Goal: Task Accomplishment & Management: Manage account settings

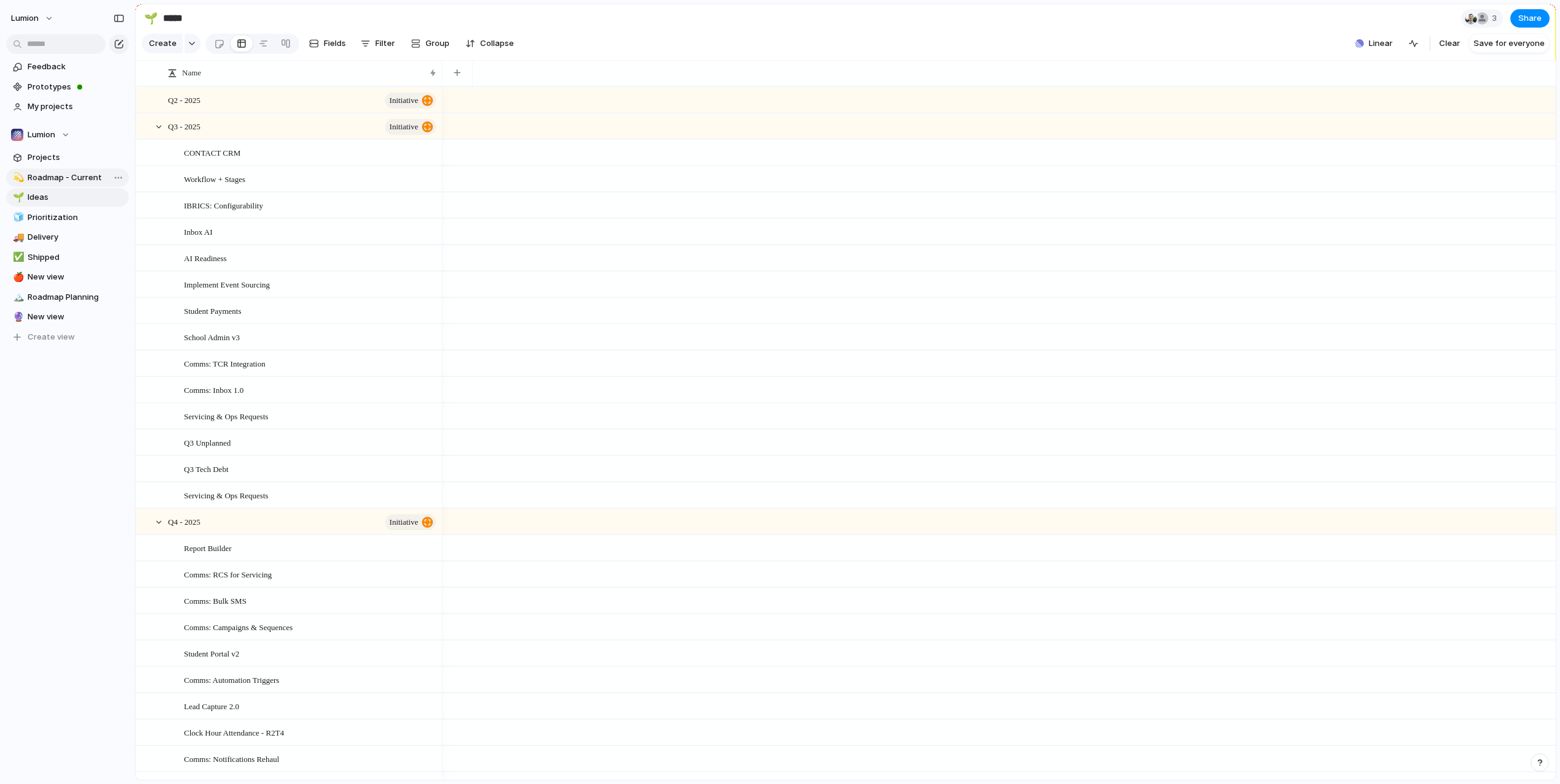
click at [66, 177] on span "Roadmap - Current" at bounding box center [76, 177] width 97 height 12
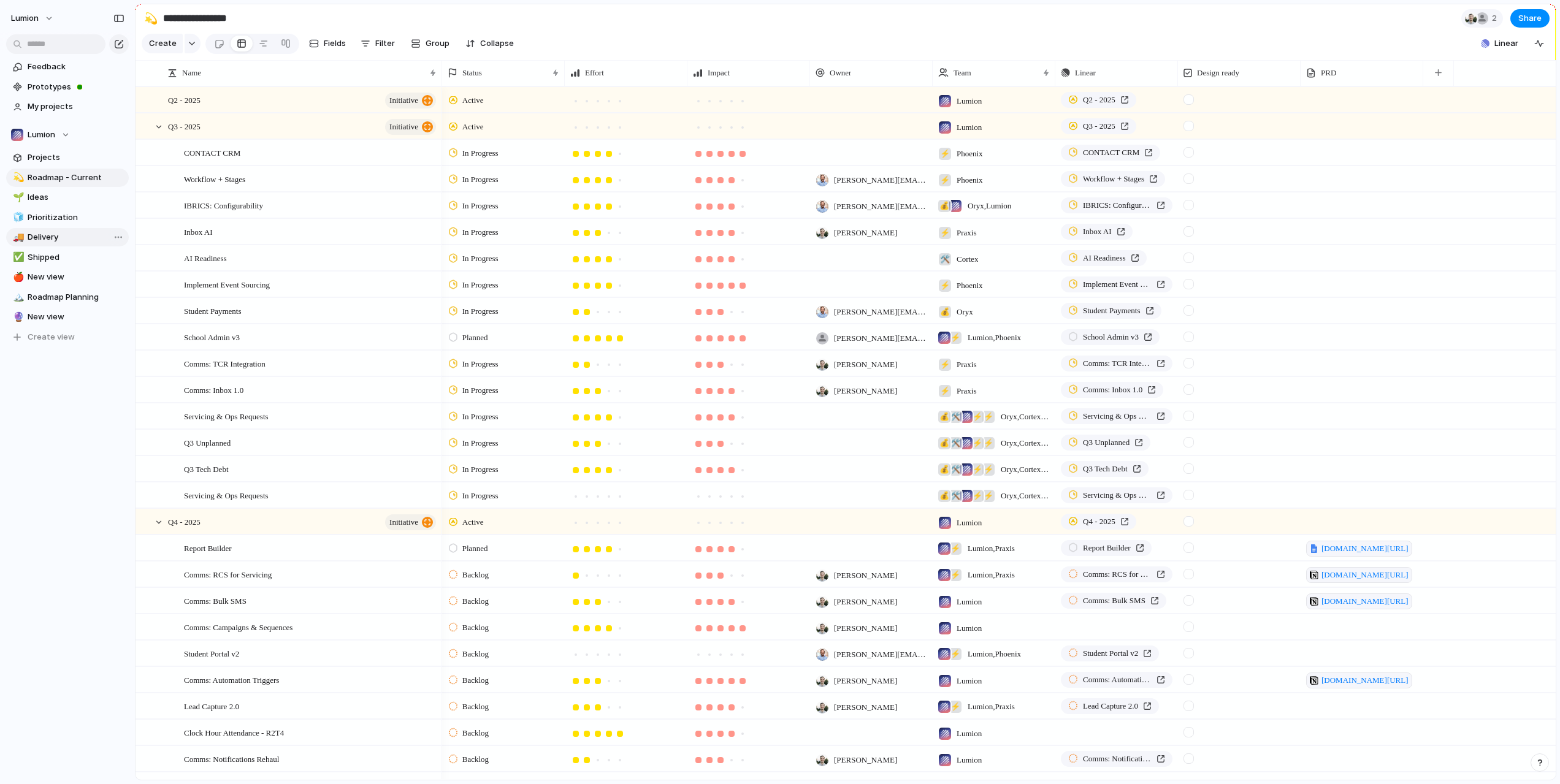
click at [45, 243] on link "🚚 Delivery" at bounding box center [66, 236] width 122 height 18
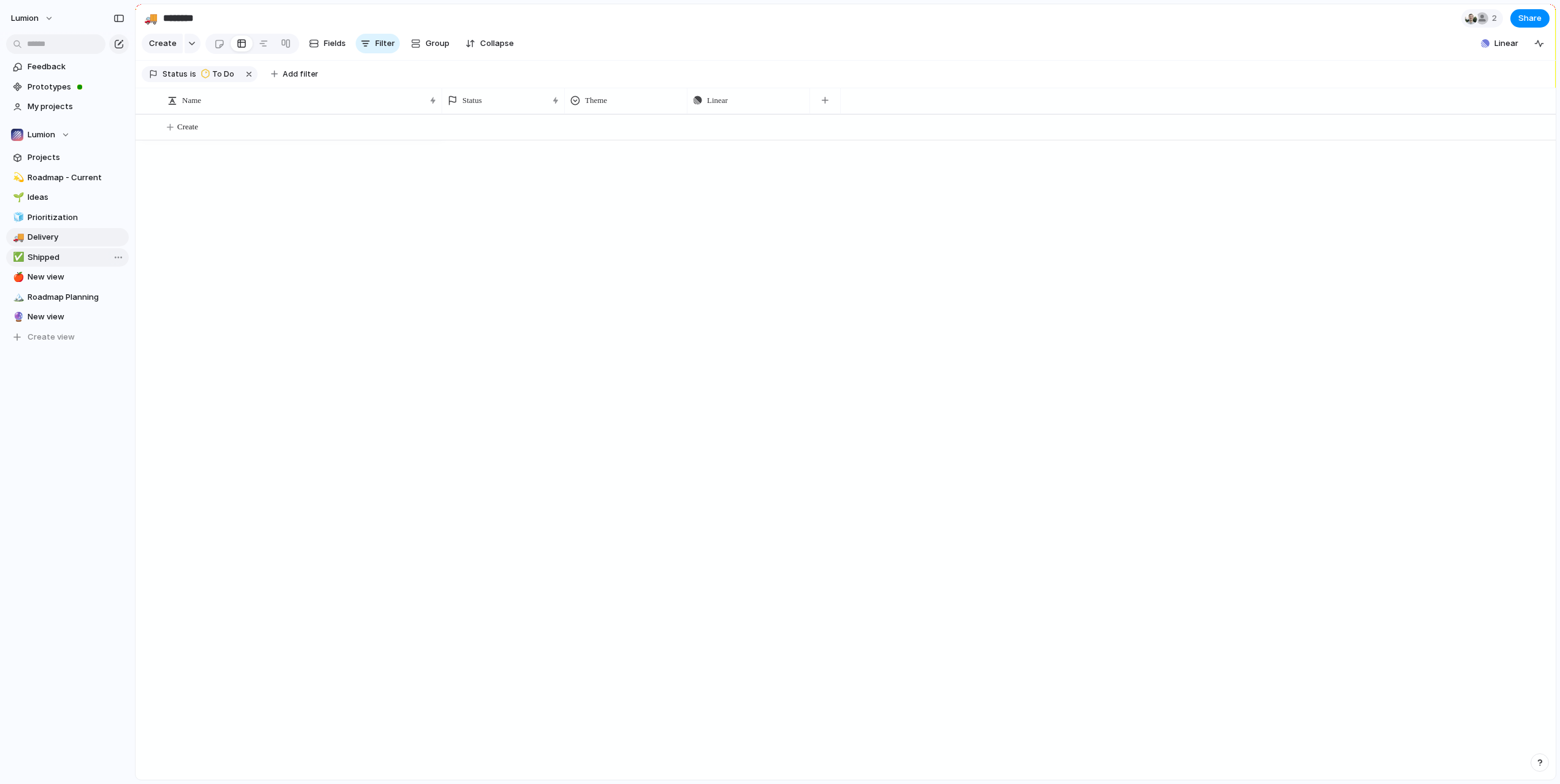
click at [44, 263] on span "Shipped" at bounding box center [76, 257] width 97 height 12
type input "*******"
click at [223, 80] on span "Not Doing" at bounding box center [230, 74] width 37 height 11
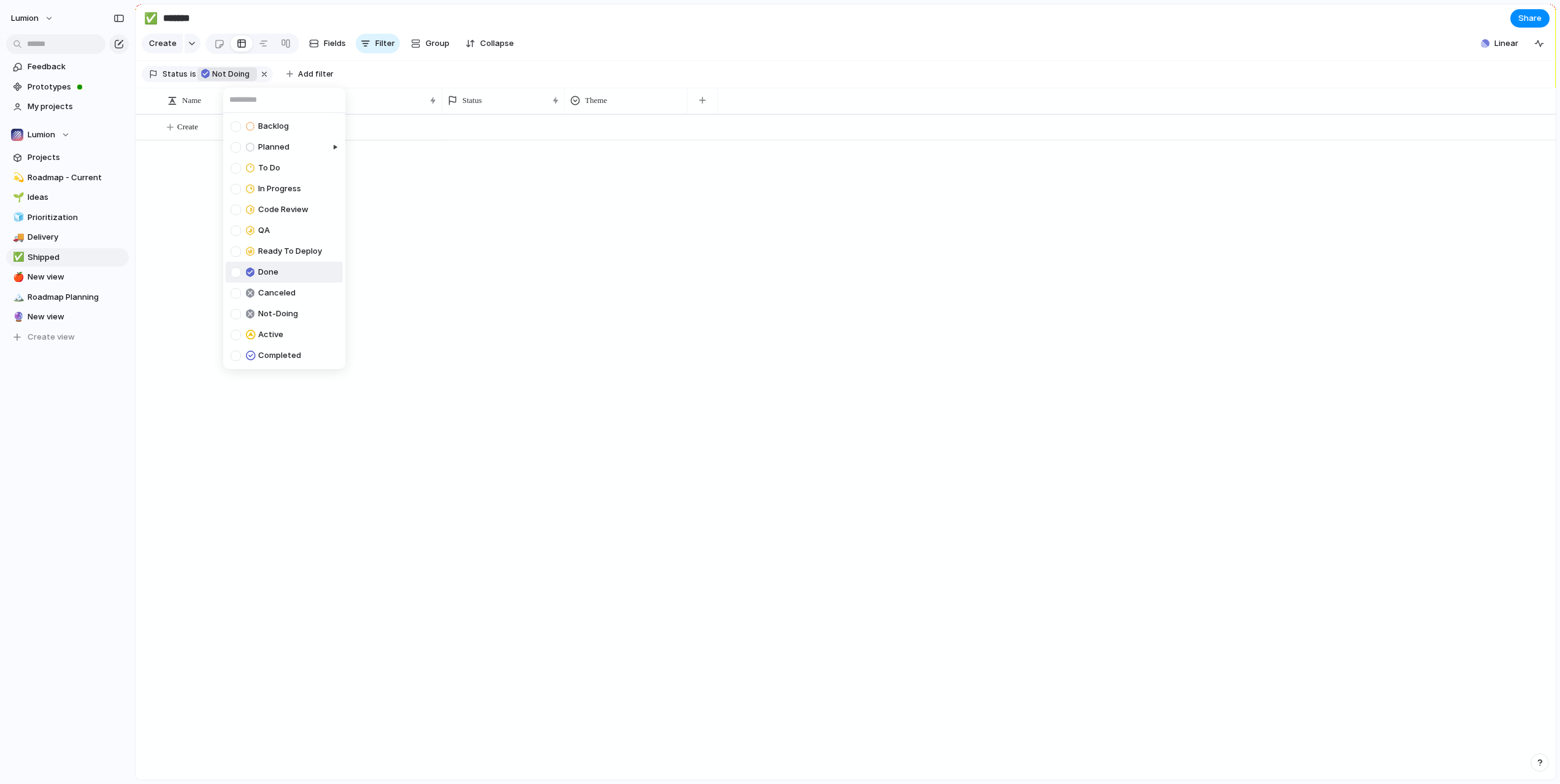
click at [238, 270] on div at bounding box center [235, 272] width 10 height 10
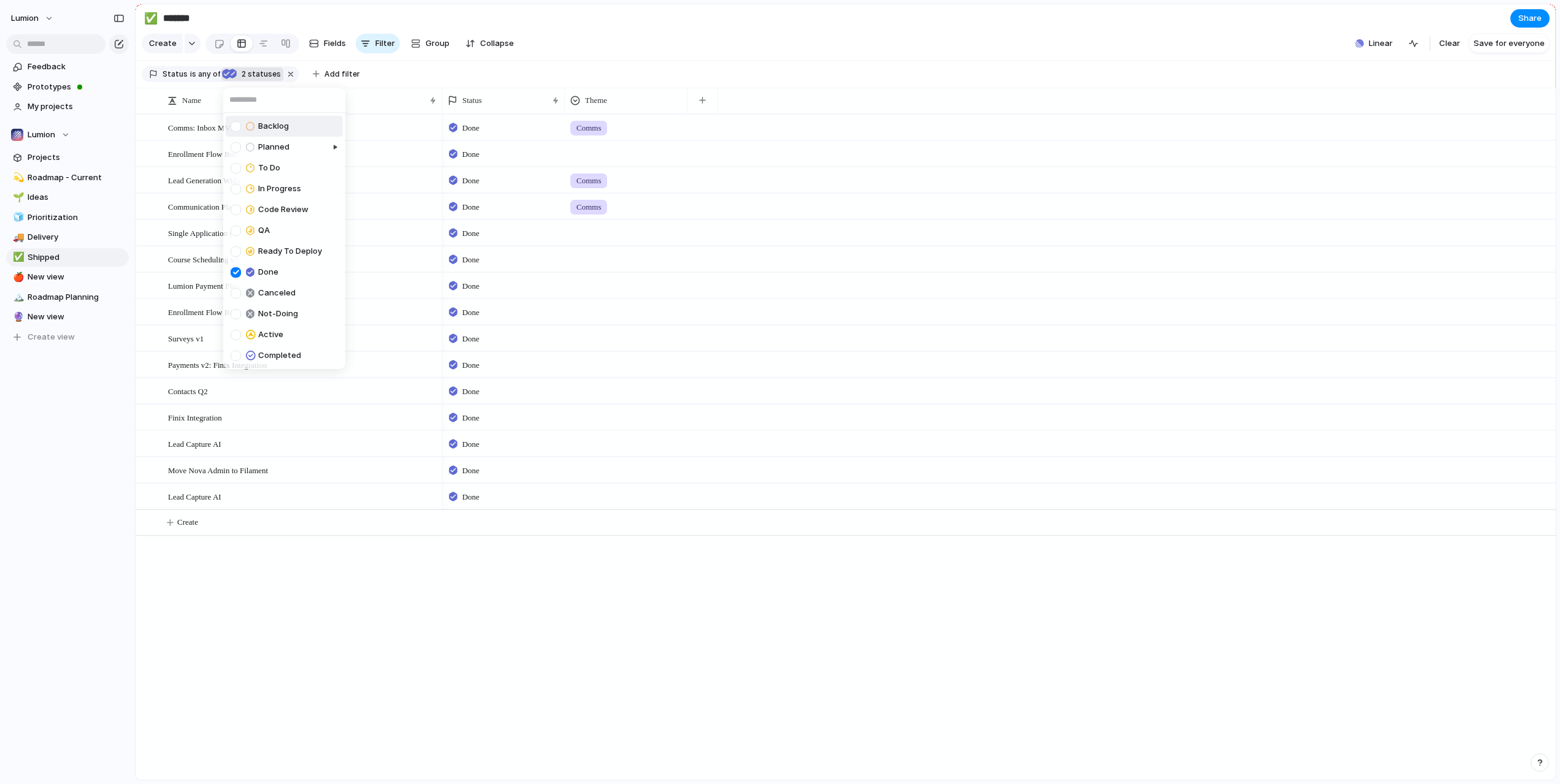
click at [282, 84] on div "Backlog Planned To Do In Progress Code Review QA Ready To Deploy Done Canceled …" at bounding box center [780, 392] width 1560 height 784
click at [286, 81] on button "button" at bounding box center [291, 74] width 16 height 16
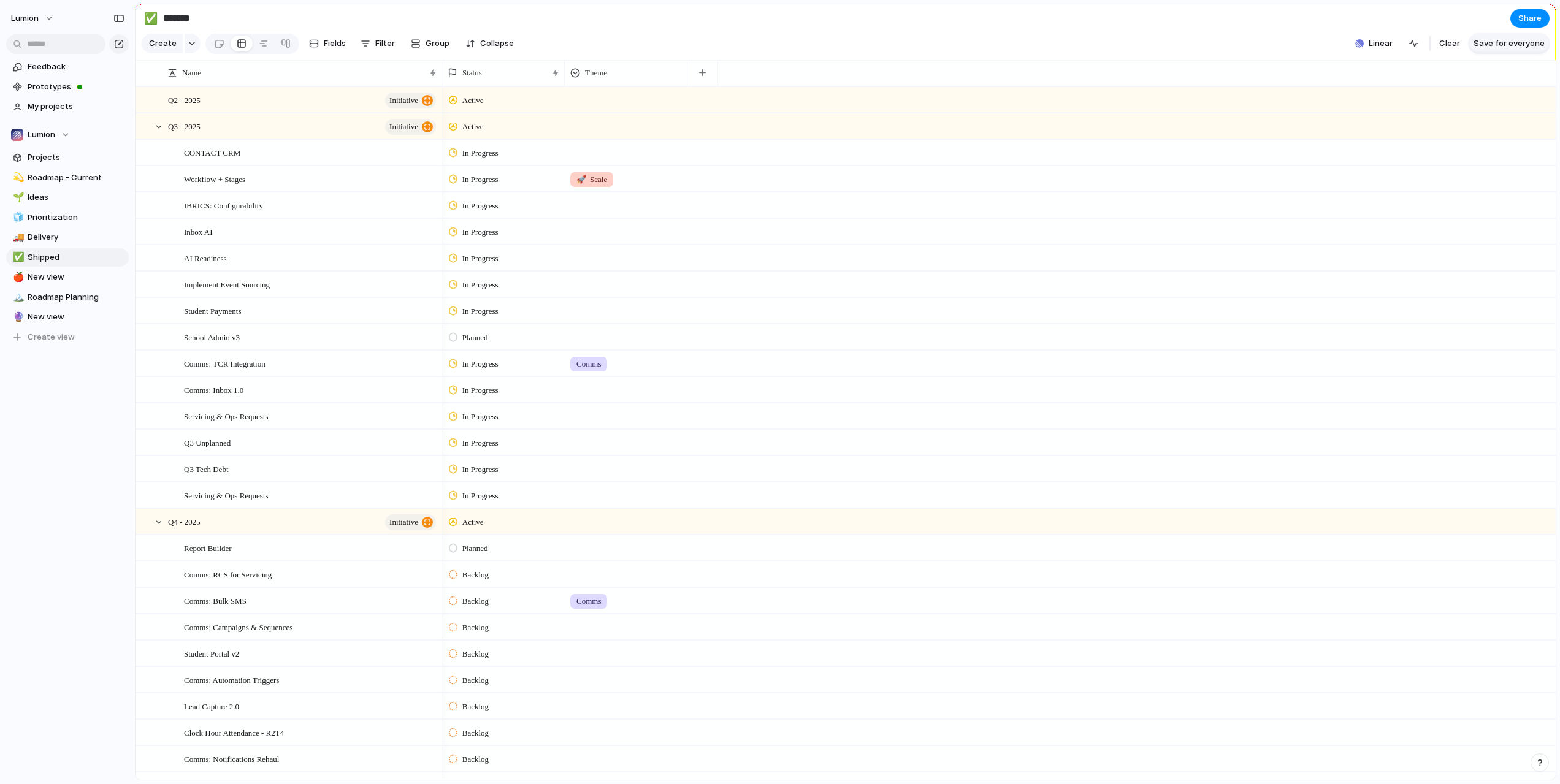
click at [1500, 49] on span "Save for everyone" at bounding box center [1509, 43] width 71 height 12
click at [1504, 49] on span "Linear" at bounding box center [1506, 43] width 24 height 12
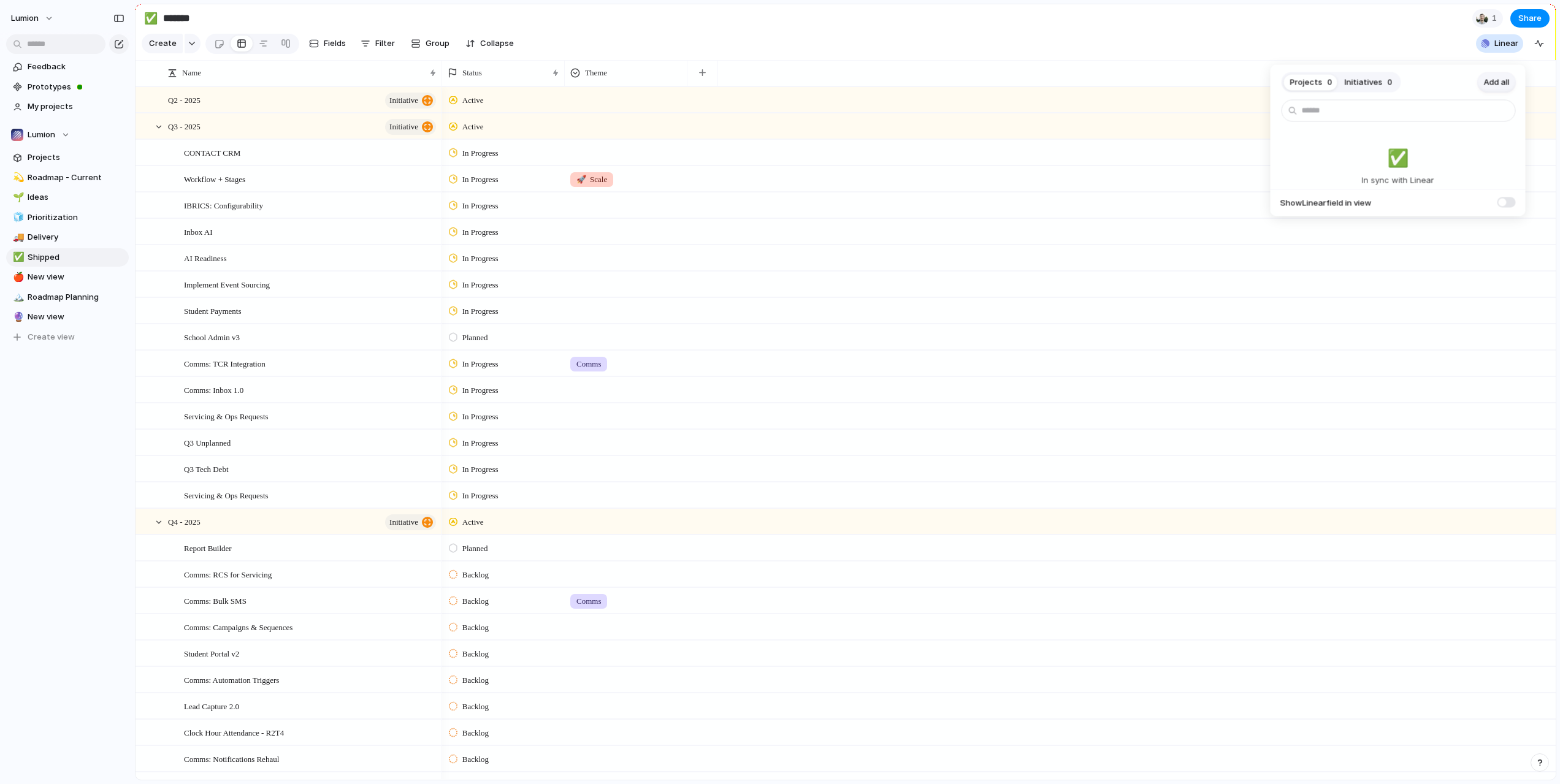
click at [1487, 83] on span "Add all" at bounding box center [1496, 82] width 26 height 12
click at [678, 41] on div "Projects 0 Initiatives 0 Add all ✅️ In sync with Linear Show Linear field in vi…" at bounding box center [780, 392] width 1560 height 784
click at [377, 46] on span "Filter" at bounding box center [385, 43] width 20 height 12
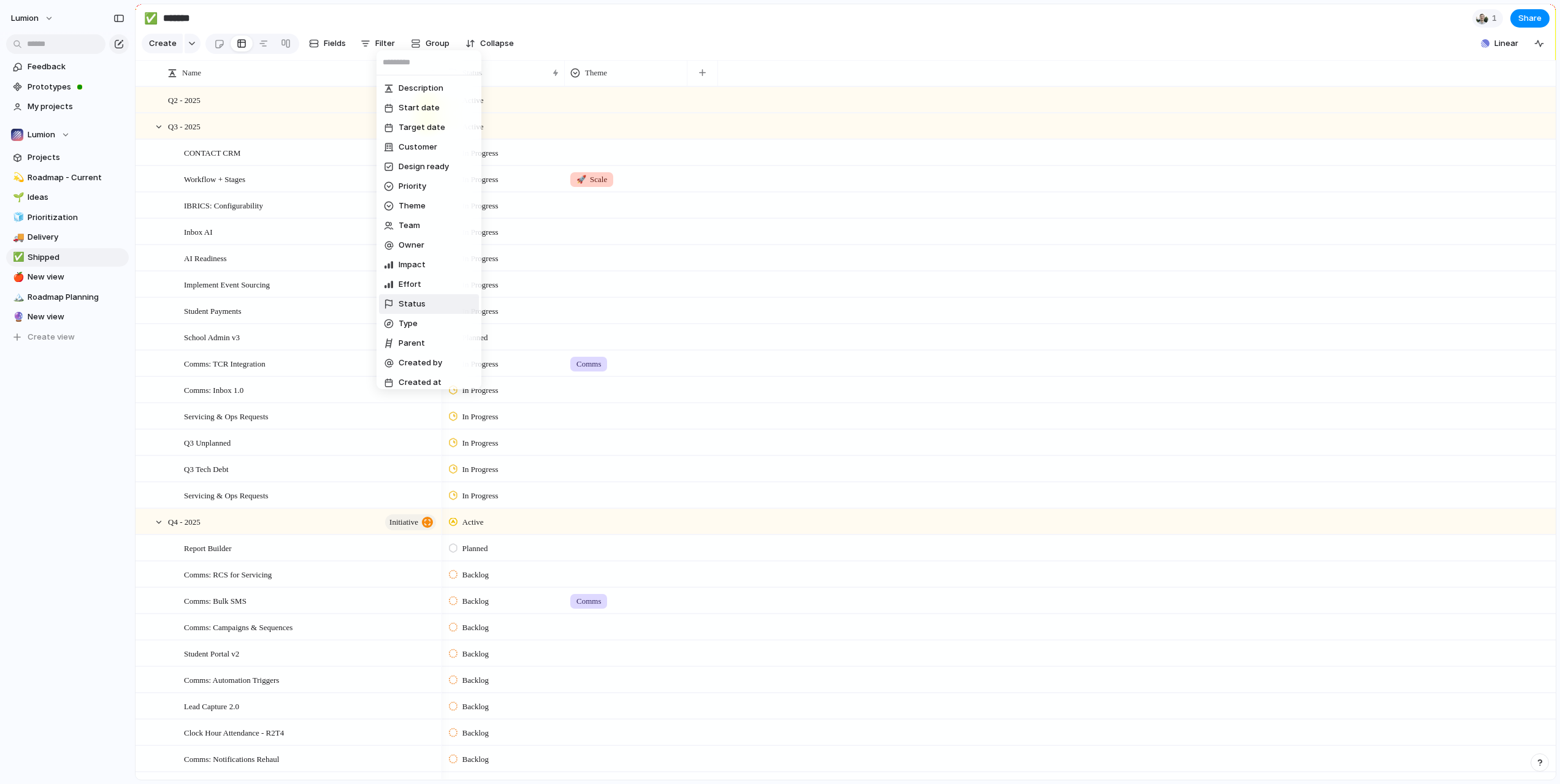
click at [411, 307] on span "Status" at bounding box center [412, 304] width 27 height 12
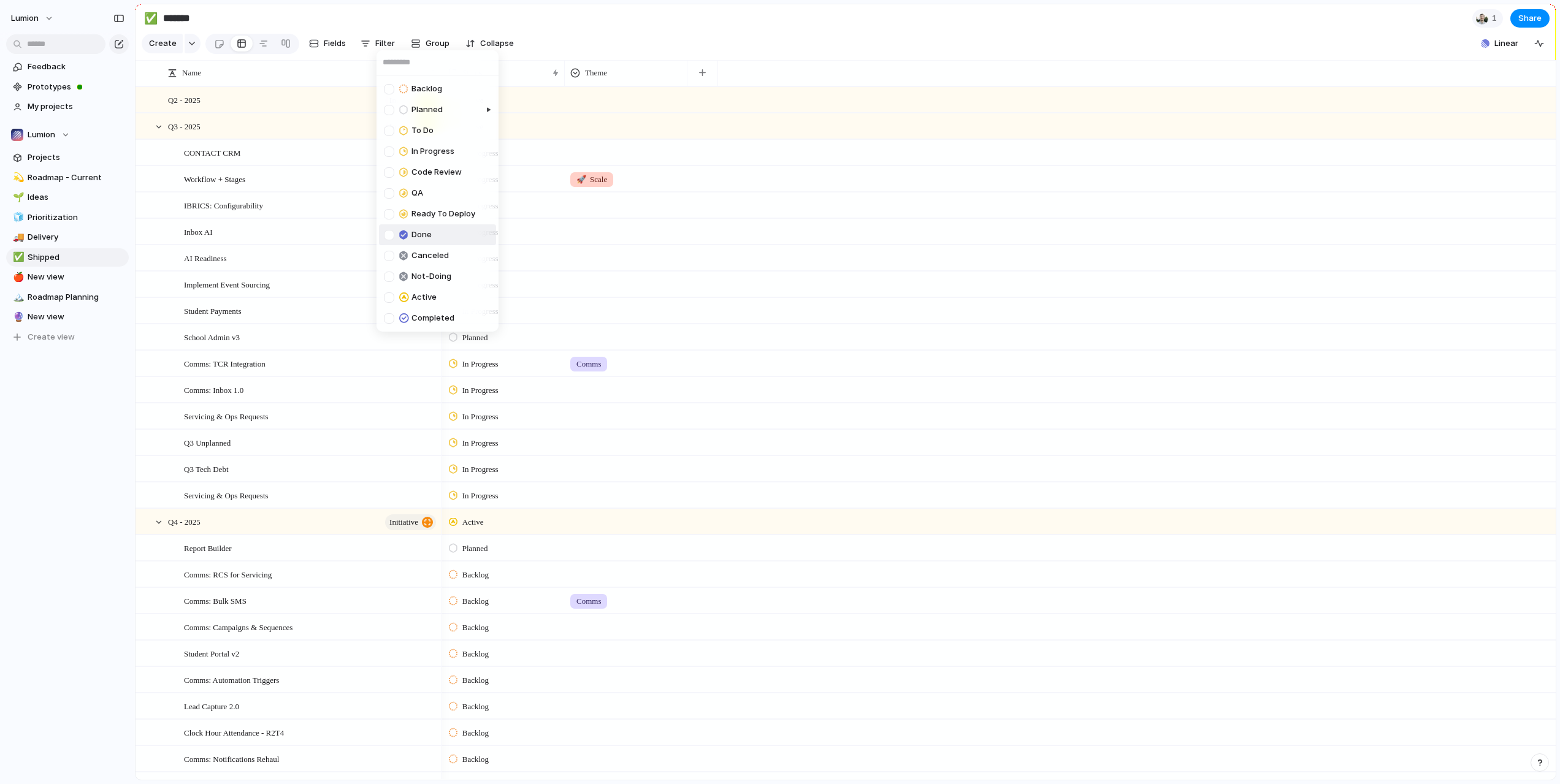
click at [387, 235] on div at bounding box center [388, 234] width 10 height 10
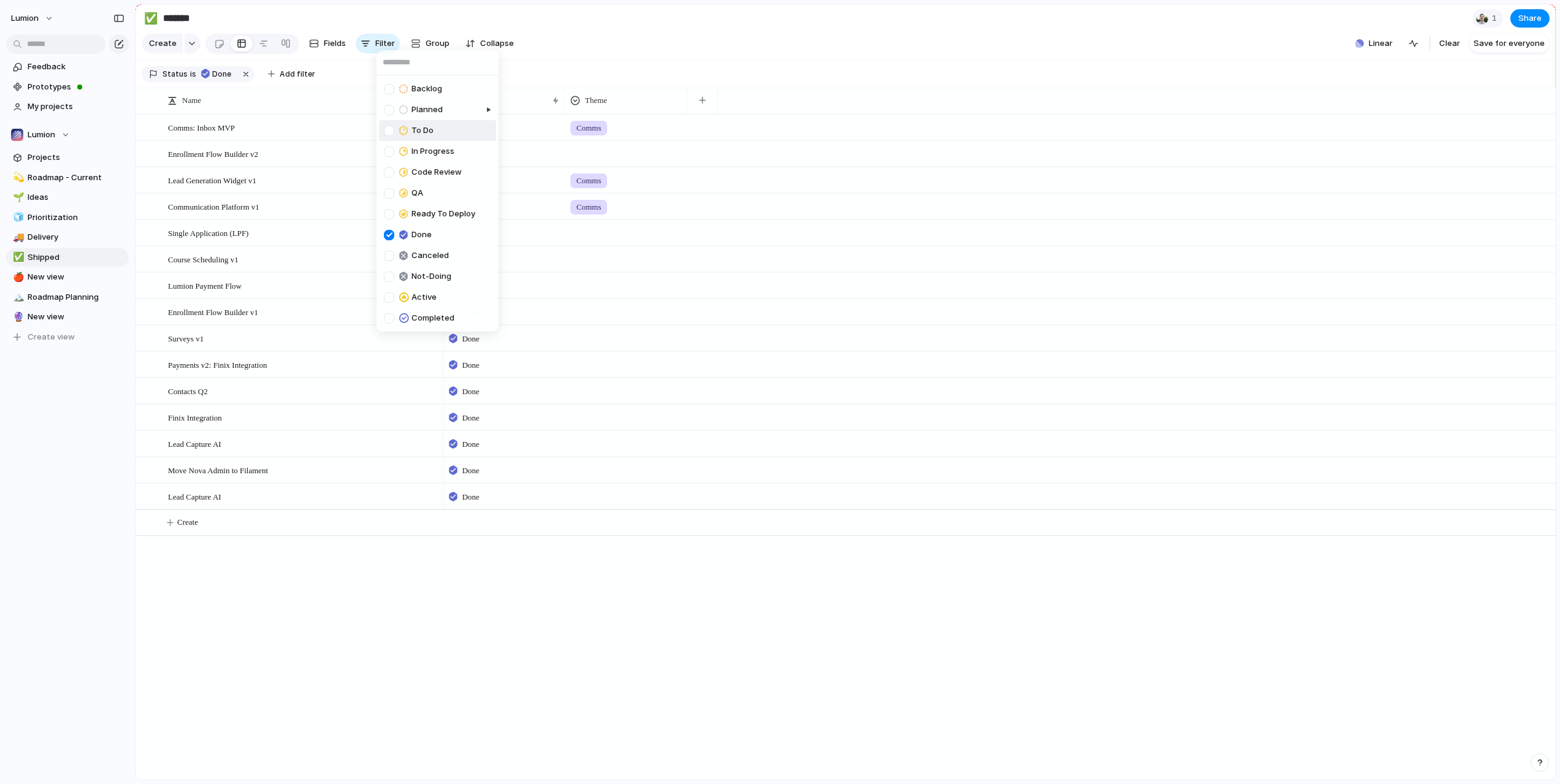
click at [728, 36] on div "Backlog Planned To Do In Progress Code Review QA Ready To Deploy Done Canceled …" at bounding box center [780, 392] width 1560 height 784
click at [615, 161] on div at bounding box center [626, 151] width 122 height 20
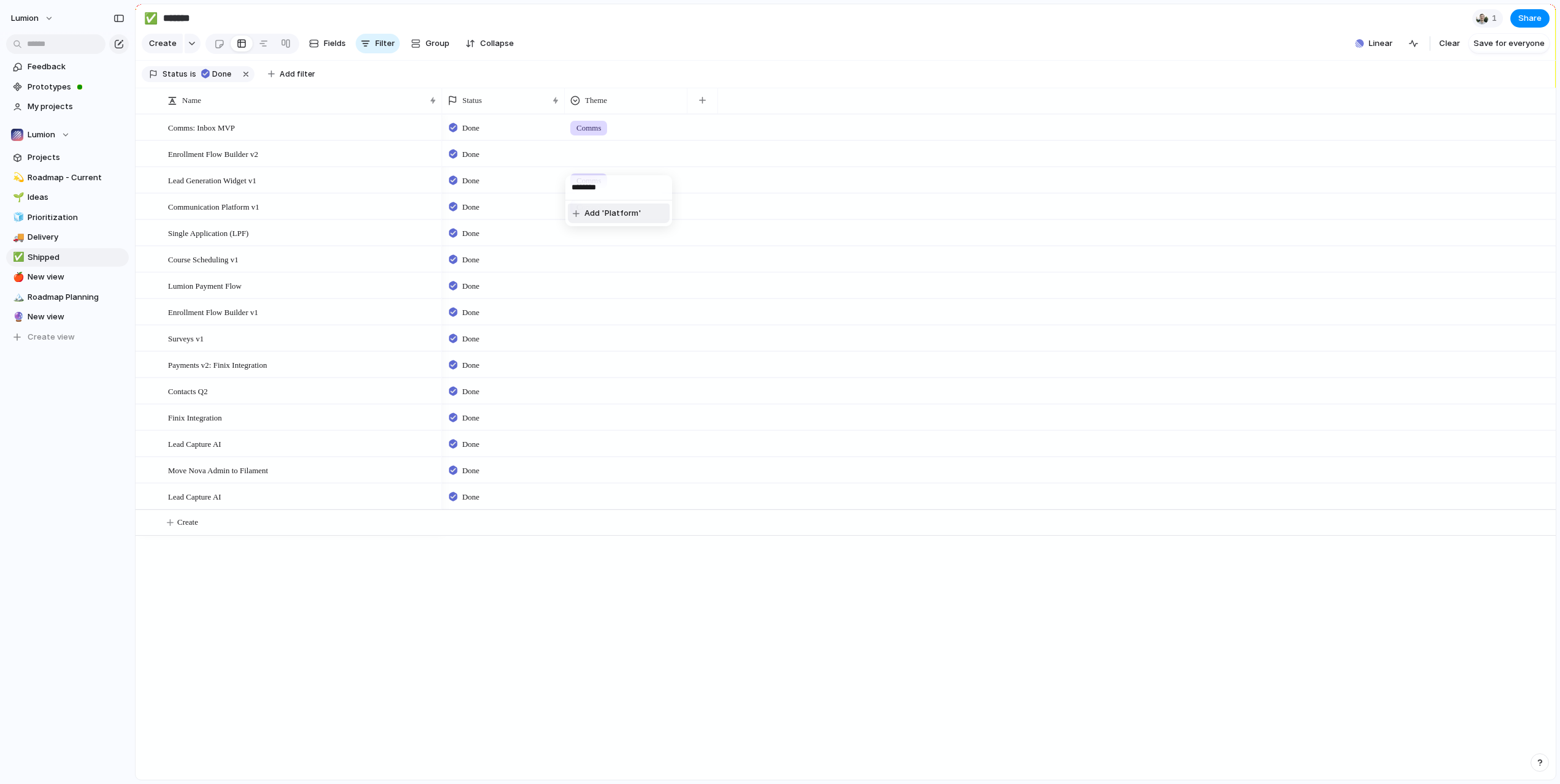
type input "********"
click at [615, 215] on span "Add 'Platform'" at bounding box center [612, 213] width 57 height 12
click at [598, 241] on div at bounding box center [626, 230] width 122 height 20
type input "********"
click at [599, 271] on div at bounding box center [626, 259] width 122 height 25
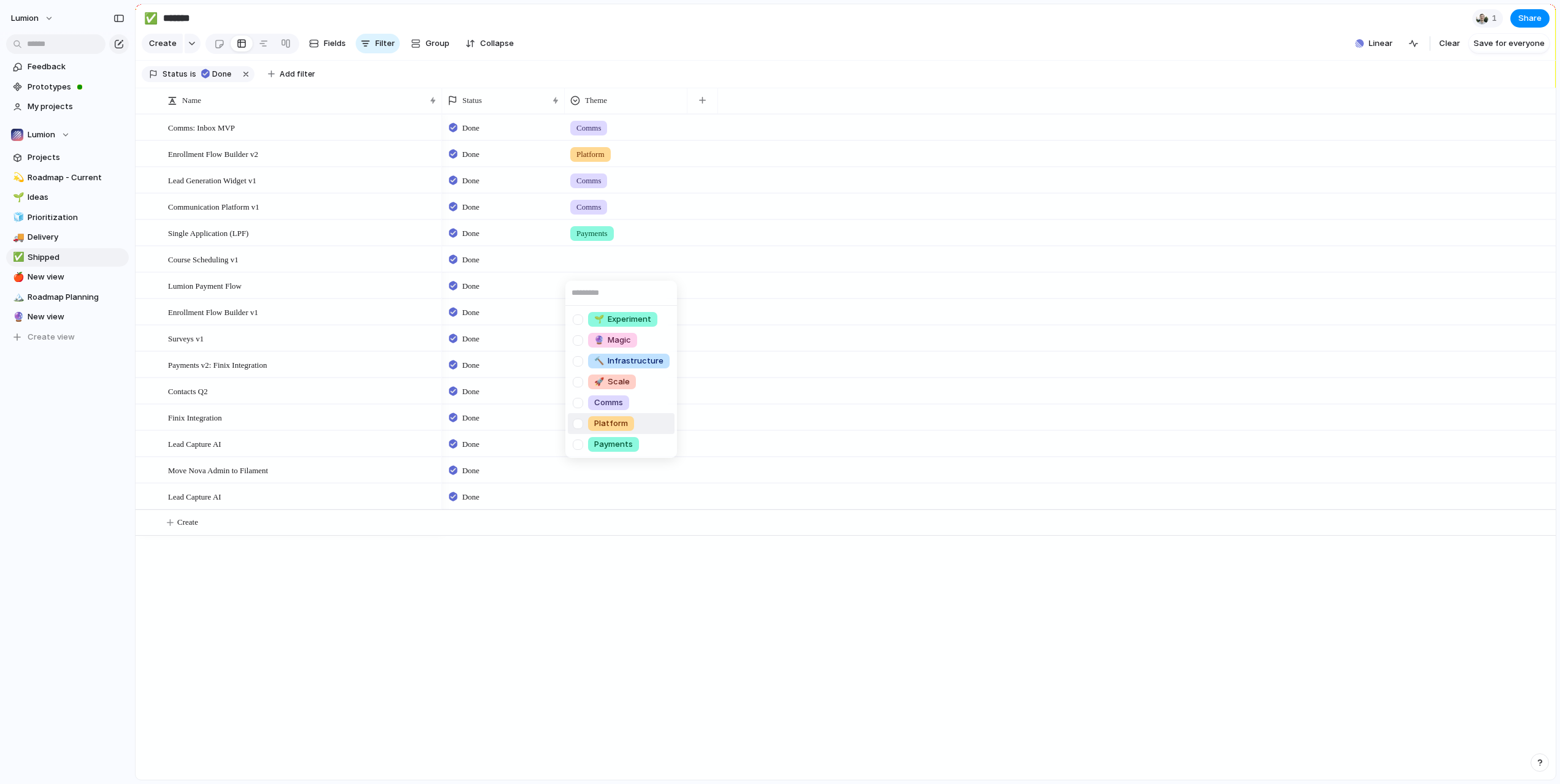
click at [575, 423] on div at bounding box center [577, 423] width 22 height 22
click at [693, 292] on div "🌱 Experiment 🔮 Magic 🔨 Infrastructure 🚀 Scale Comms Platform Payments" at bounding box center [780, 392] width 1560 height 784
click at [600, 293] on div at bounding box center [626, 283] width 122 height 20
click at [581, 472] on div at bounding box center [577, 471] width 22 height 22
click at [772, 306] on div "🌱 Experiment 🔮 Magic 🔨 Infrastructure 🚀 Scale Comms Platform Payments" at bounding box center [780, 392] width 1560 height 784
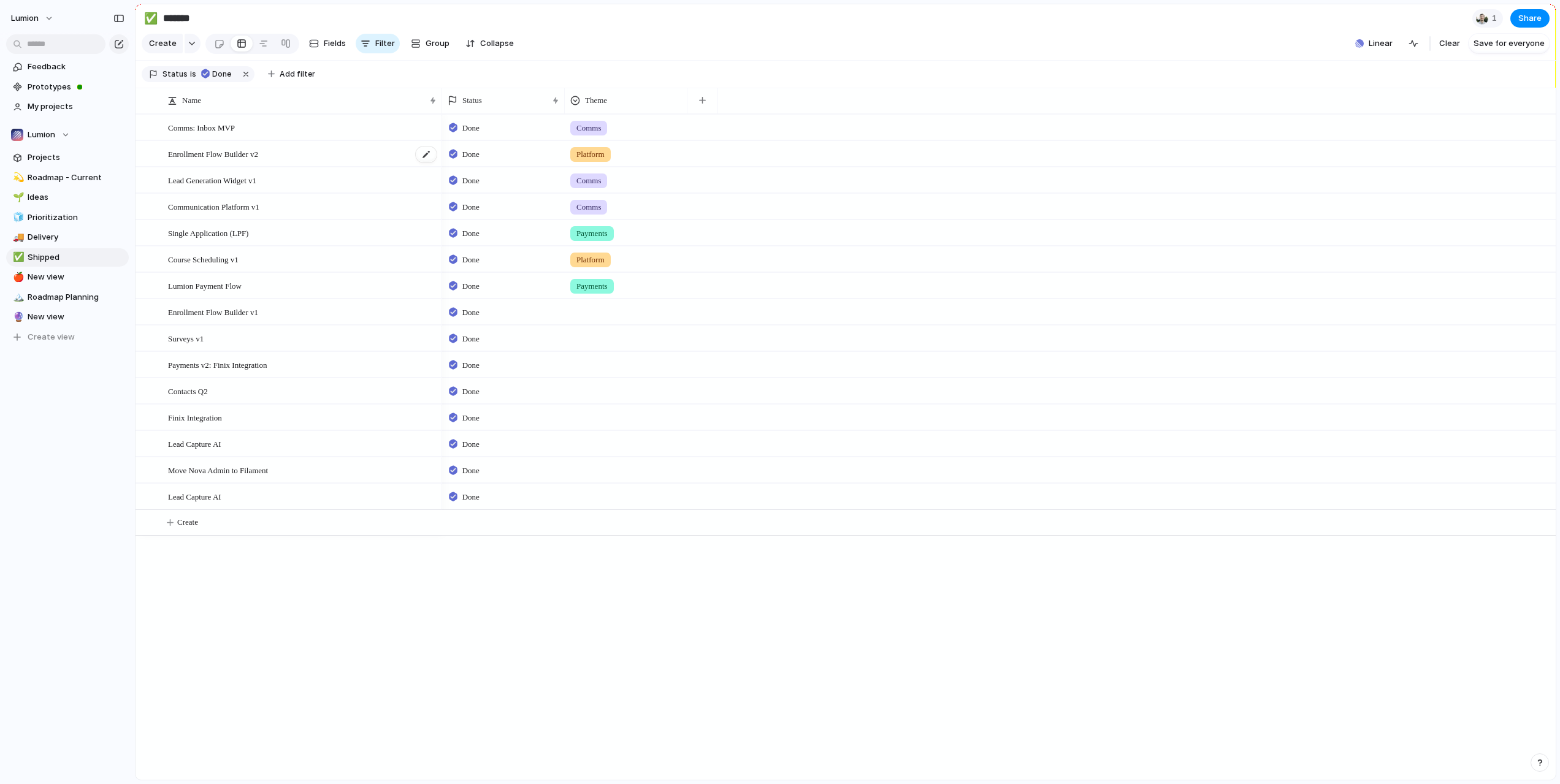
click at [279, 160] on div "Enrollment Flow Builder v2" at bounding box center [303, 154] width 270 height 25
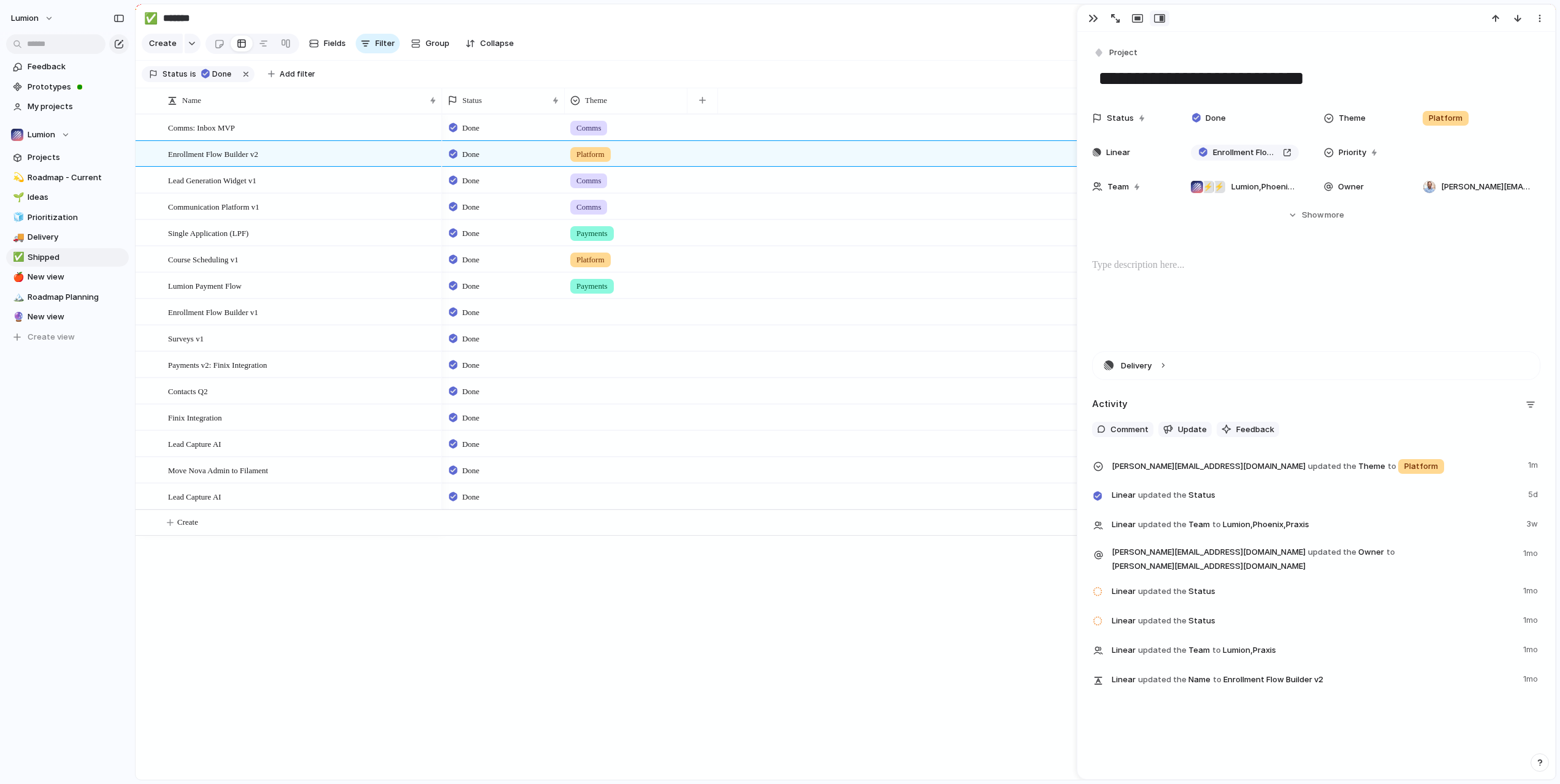
click at [452, 159] on div at bounding box center [453, 154] width 9 height 11
click at [457, 217] on div at bounding box center [454, 215] width 8 height 11
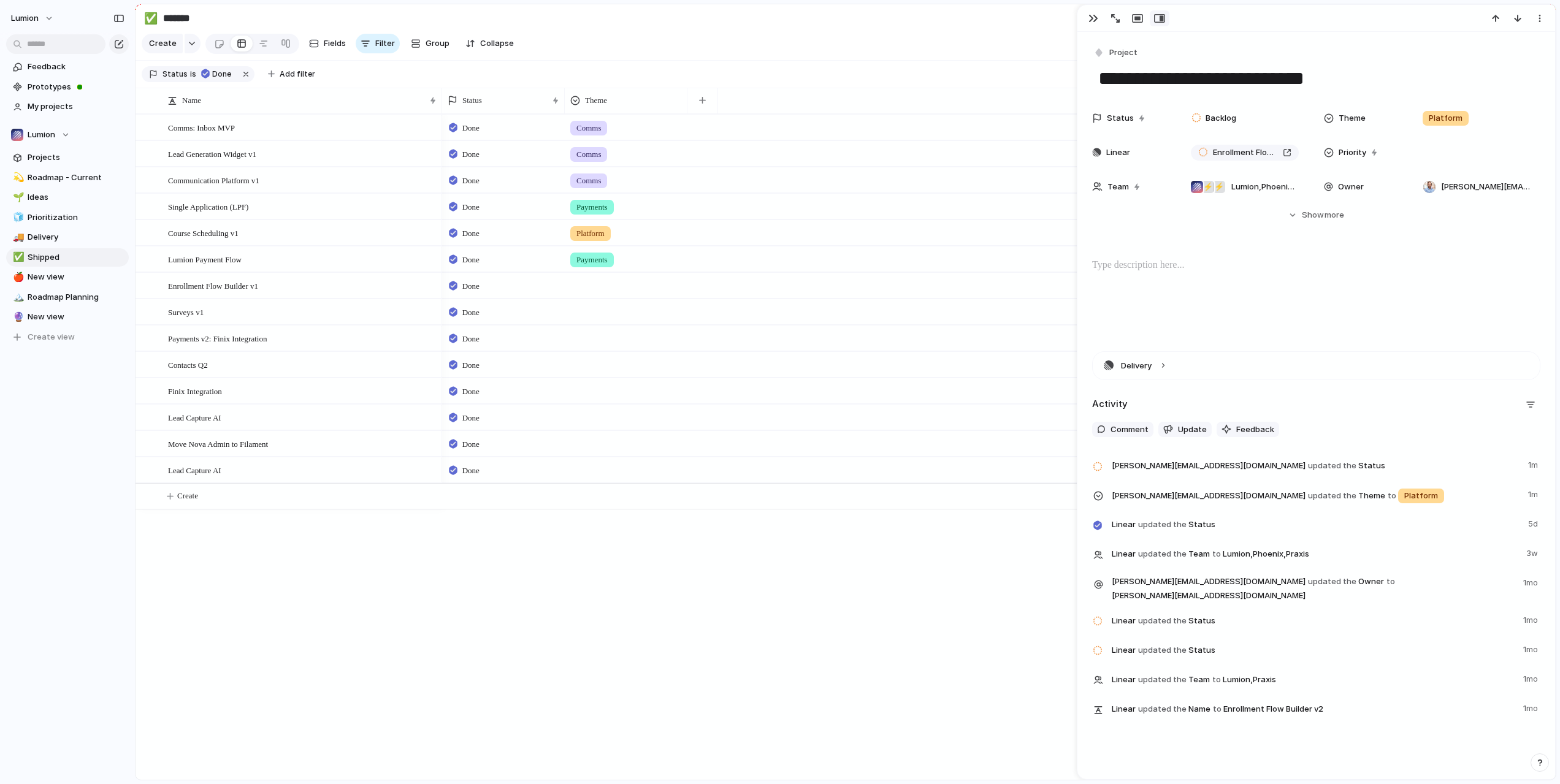
click at [584, 293] on div at bounding box center [626, 283] width 122 height 20
click at [581, 451] on div at bounding box center [577, 450] width 22 height 22
click at [741, 325] on div "🌱 Experiment 🔮 Magic 🔨 Infrastructure 🚀 Scale Comms Platform Payments" at bounding box center [780, 392] width 1560 height 784
click at [631, 320] on div at bounding box center [626, 309] width 122 height 20
click at [582, 476] on div at bounding box center [577, 476] width 22 height 22
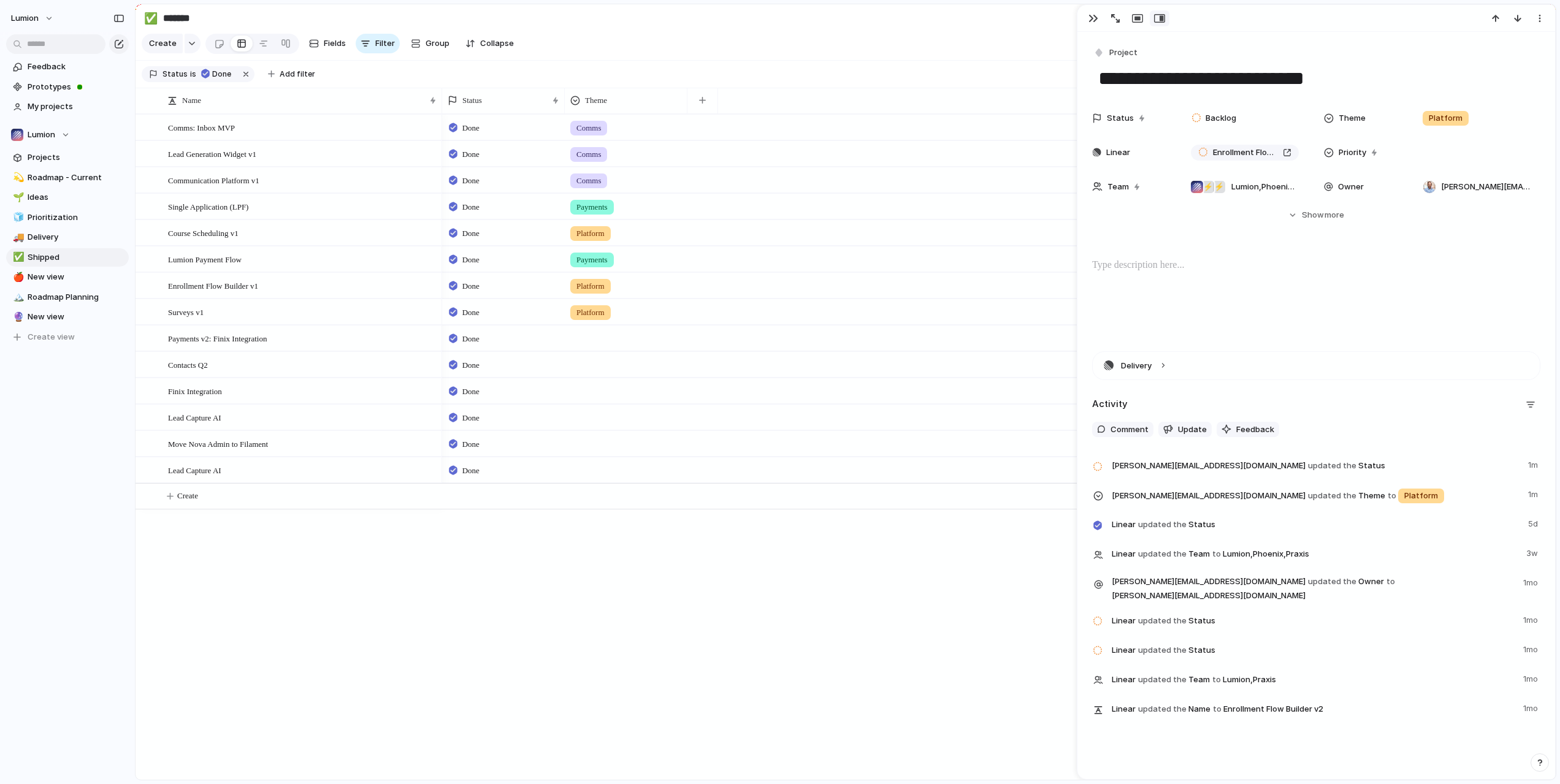
click at [752, 350] on div "🌱 Experiment 🔮 Magic 🔨 Infrastructure 🚀 Scale Comms Platform Payments" at bounding box center [780, 392] width 1560 height 784
click at [595, 346] on div at bounding box center [626, 336] width 122 height 20
click at [579, 522] on div at bounding box center [577, 524] width 22 height 22
click at [776, 379] on div "🌱 Experiment 🔮 Magic 🔨 Infrastructure 🚀 Scale Comms Platform Payments" at bounding box center [780, 392] width 1560 height 784
click at [605, 373] on div at bounding box center [626, 362] width 122 height 20
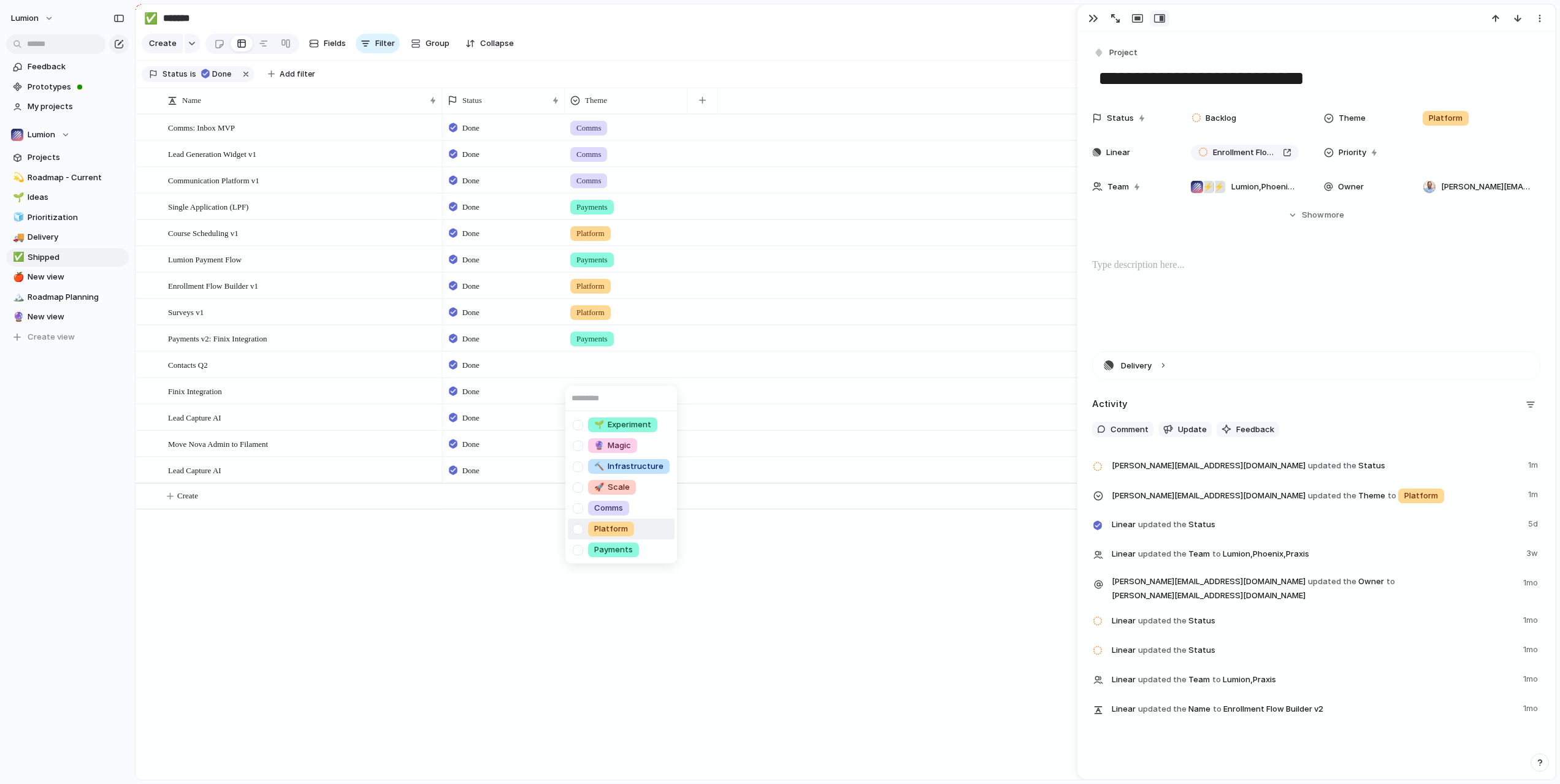
click at [574, 529] on div at bounding box center [577, 529] width 22 height 22
click at [752, 445] on div "🌱 Experiment 🔮 Magic 🔨 Infrastructure 🚀 Scale Comms Platform Payments" at bounding box center [780, 392] width 1560 height 784
click at [593, 403] on div at bounding box center [626, 390] width 122 height 25
click at [575, 558] on div at bounding box center [577, 555] width 22 height 22
click at [721, 367] on div "🌱 Experiment 🔮 Magic 🔨 Infrastructure 🚀 Scale Comms Platform Payments" at bounding box center [780, 392] width 1560 height 784
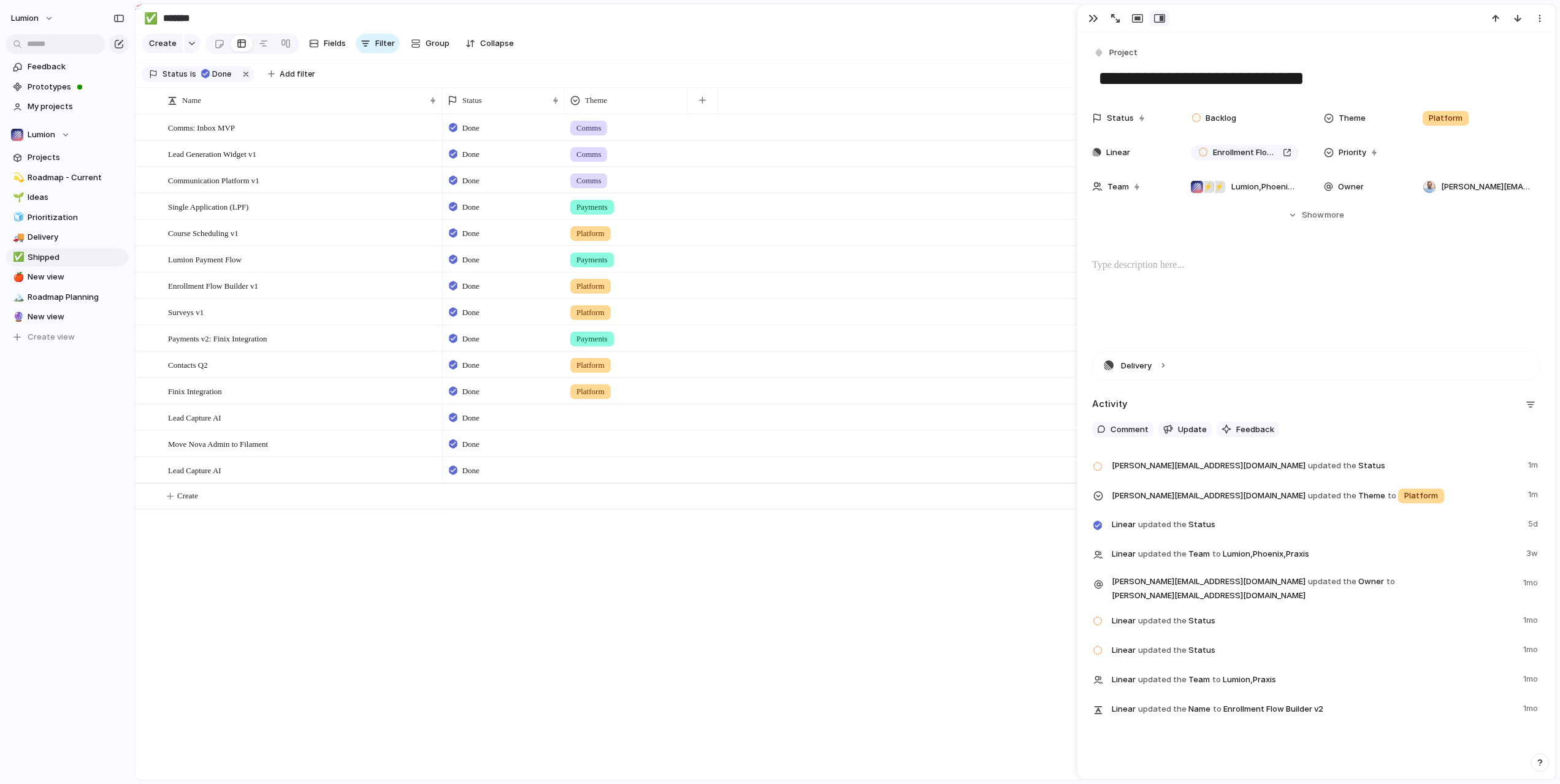
click at [590, 398] on span "Platform" at bounding box center [591, 391] width 28 height 12
click at [578, 575] on div at bounding box center [577, 576] width 22 height 22
click at [577, 553] on div at bounding box center [577, 555] width 22 height 22
click at [737, 464] on div "🌱 Experiment 🔮 Magic 🔨 Infrastructure 🚀 Scale Comms Platform Payments" at bounding box center [780, 392] width 1560 height 784
click at [589, 416] on div at bounding box center [626, 415] width 122 height 20
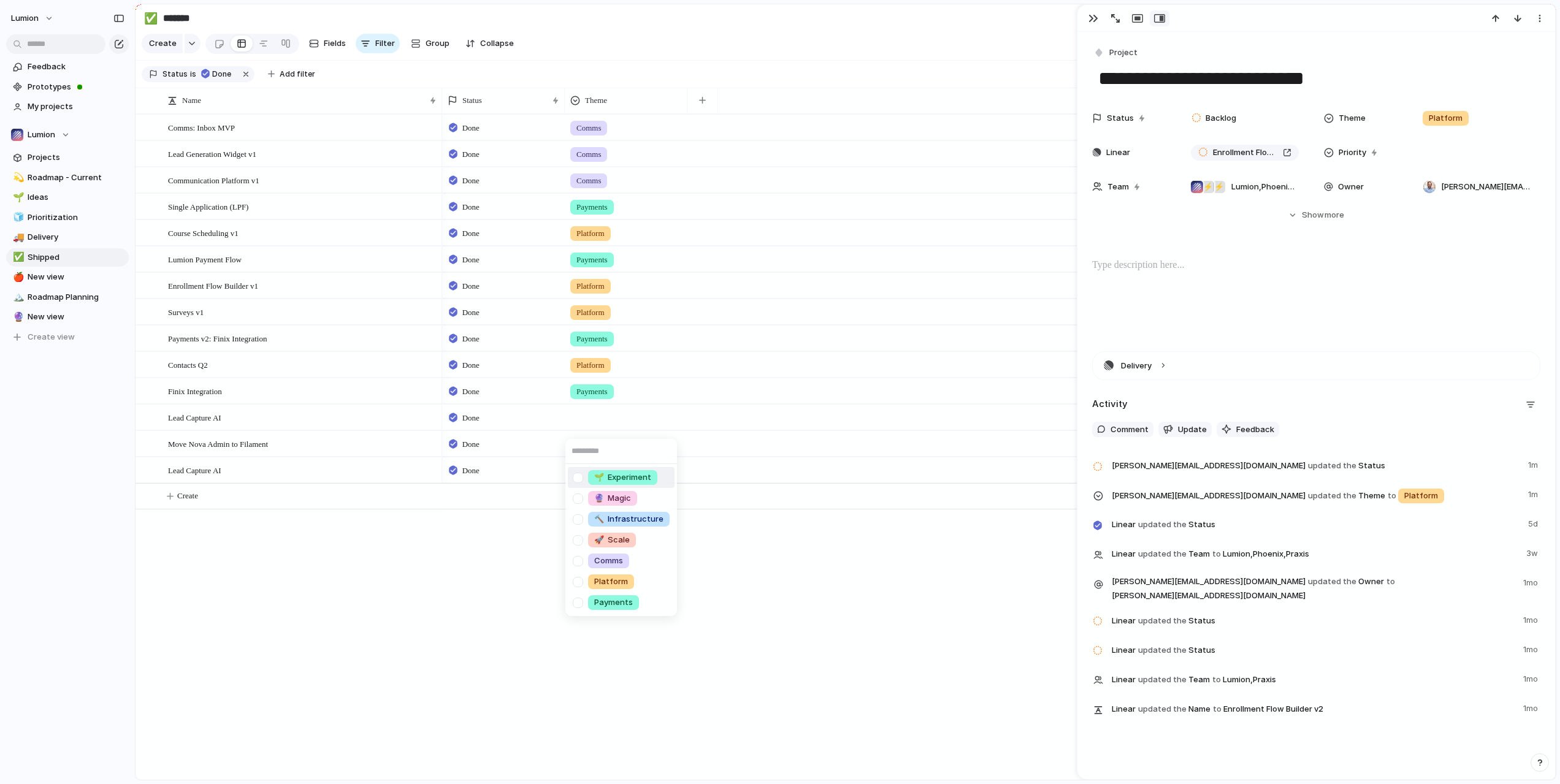
click at [607, 418] on div "🌱 Experiment 🔮 Magic 🔨 Infrastructure 🚀 Scale Comms Platform Payments" at bounding box center [780, 392] width 1560 height 784
click at [594, 425] on div at bounding box center [626, 415] width 122 height 20
click at [569, 557] on div at bounding box center [577, 561] width 22 height 22
click at [688, 560] on div "🌱 Experiment 🔮 Magic 🔨 Infrastructure 🚀 Scale Comms Platform Payments" at bounding box center [780, 392] width 1560 height 784
click at [607, 452] on div at bounding box center [626, 441] width 122 height 20
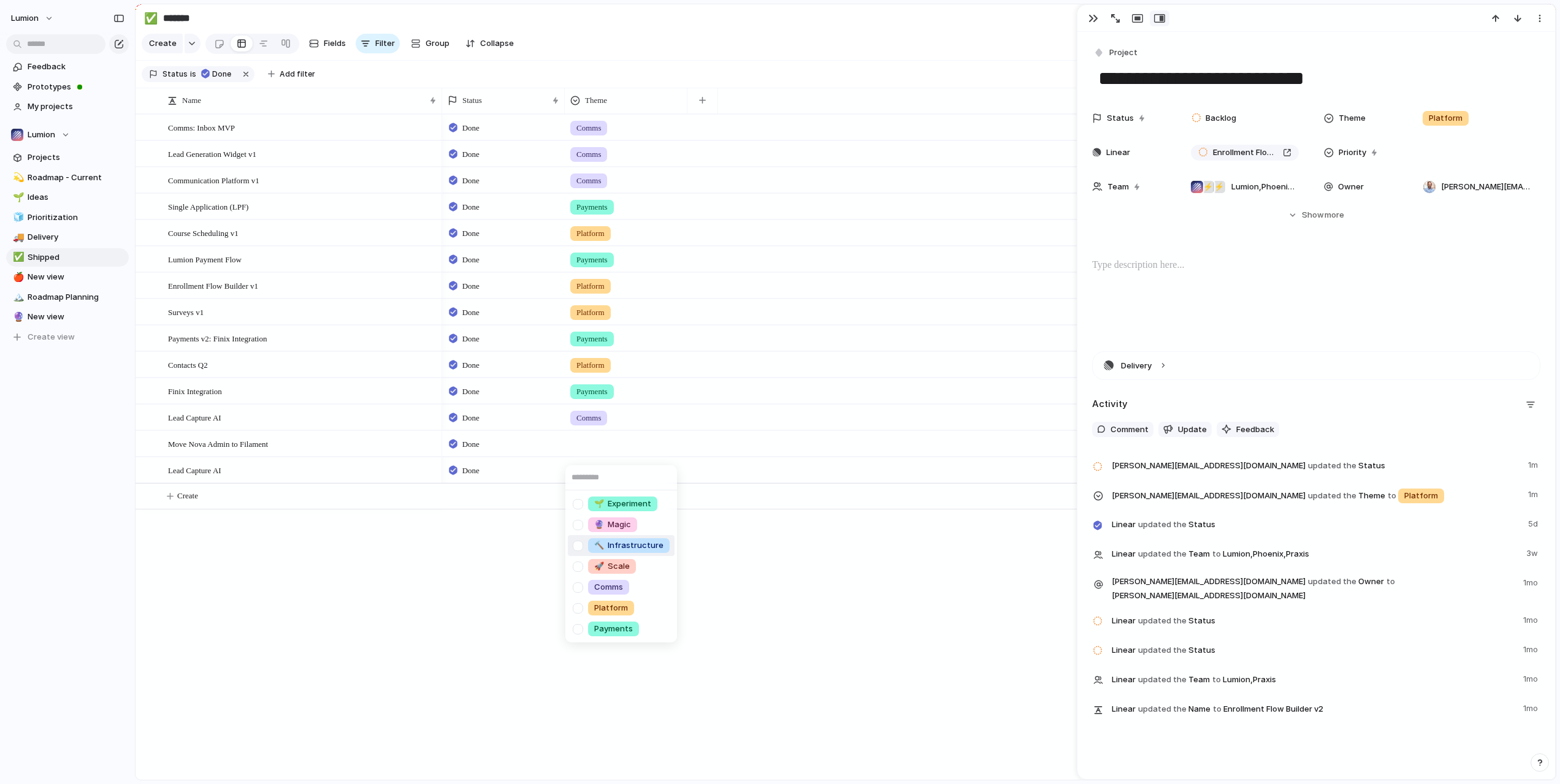
click at [578, 545] on div at bounding box center [577, 546] width 22 height 22
click at [763, 569] on div "🌱 Experiment 🔮 Magic 🔨 Infrastructure 🚀 Scale Comms Platform Payments" at bounding box center [780, 392] width 1560 height 784
click at [613, 477] on div at bounding box center [626, 467] width 122 height 20
click at [574, 612] on div at bounding box center [577, 613] width 22 height 22
click at [815, 586] on div "🌱 Experiment 🔮 Magic 🔨 Infrastructure 🚀 Scale Comms Platform Payments" at bounding box center [780, 392] width 1560 height 784
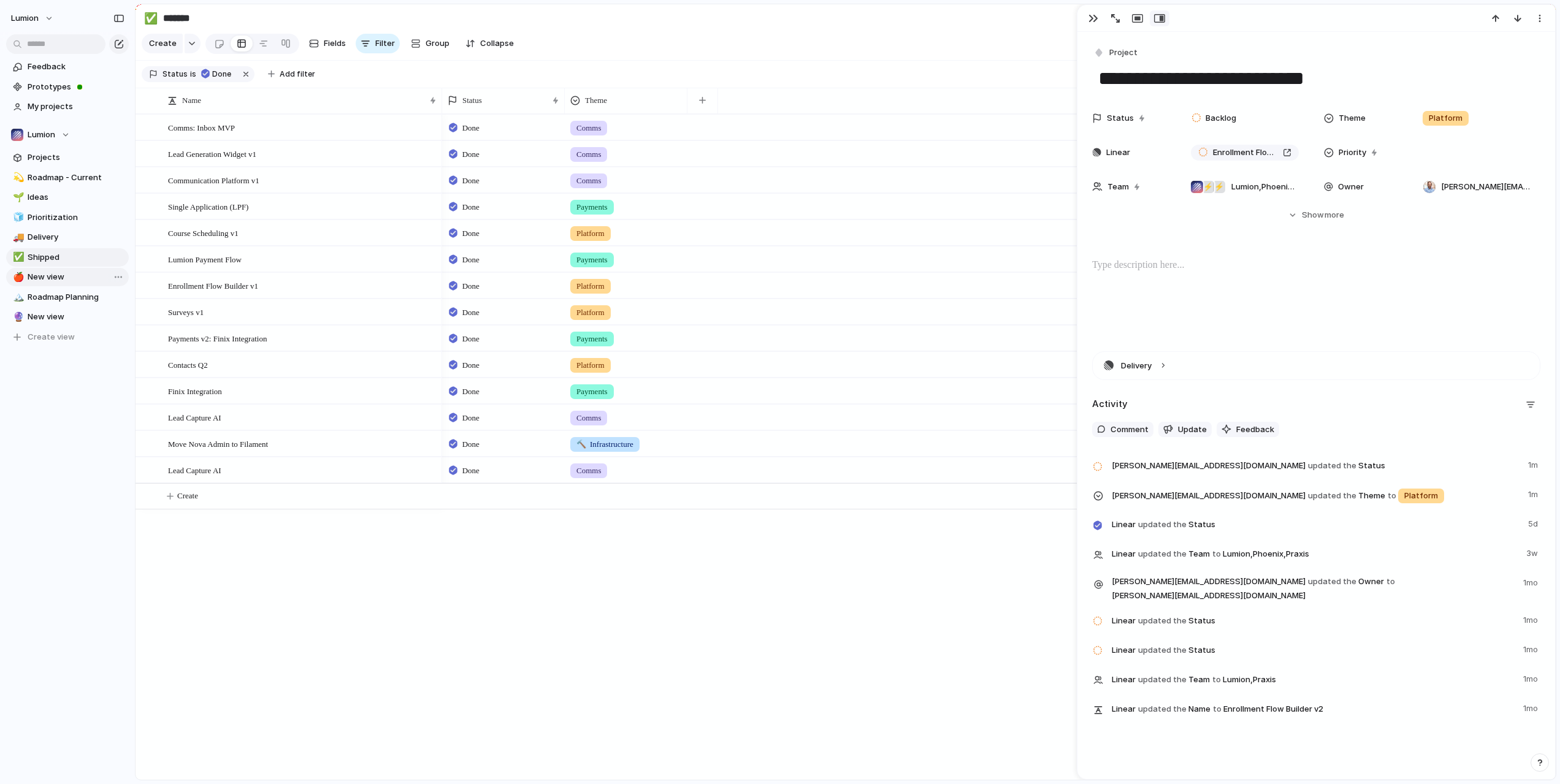
click at [53, 272] on span "New view" at bounding box center [76, 276] width 97 height 12
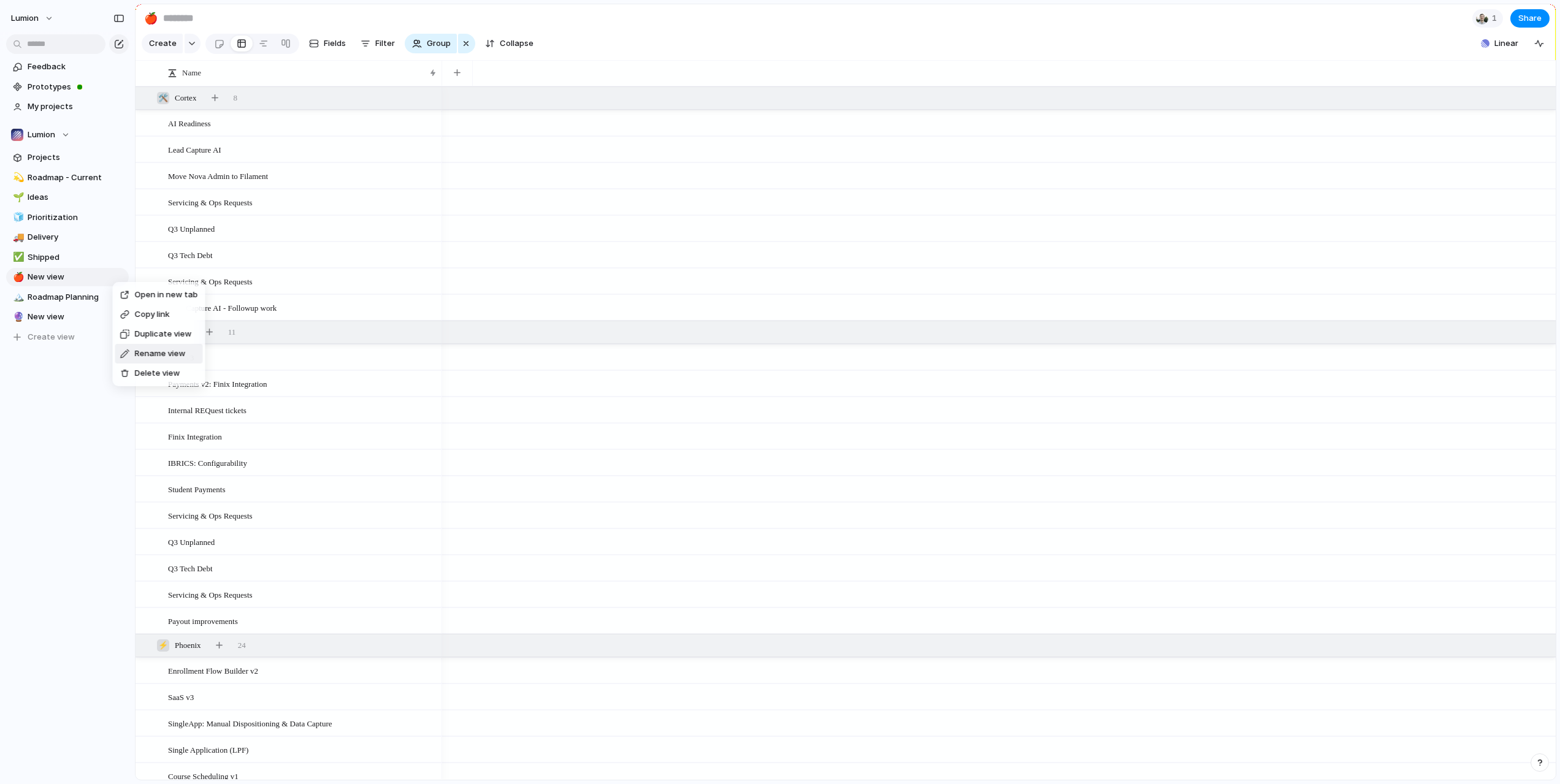
click at [146, 359] on span "Rename view" at bounding box center [160, 353] width 51 height 12
type input "*********"
click at [125, 396] on div "Feedback Prototypes My projects Lumion Projects 💫 Roadmap - Current 🌱 Ideas 🧊 P…" at bounding box center [67, 222] width 135 height 445
click at [327, 79] on div "Name" at bounding box center [295, 72] width 257 height 12
click at [335, 48] on div "Sort ascending Sort descending" at bounding box center [780, 392] width 1560 height 784
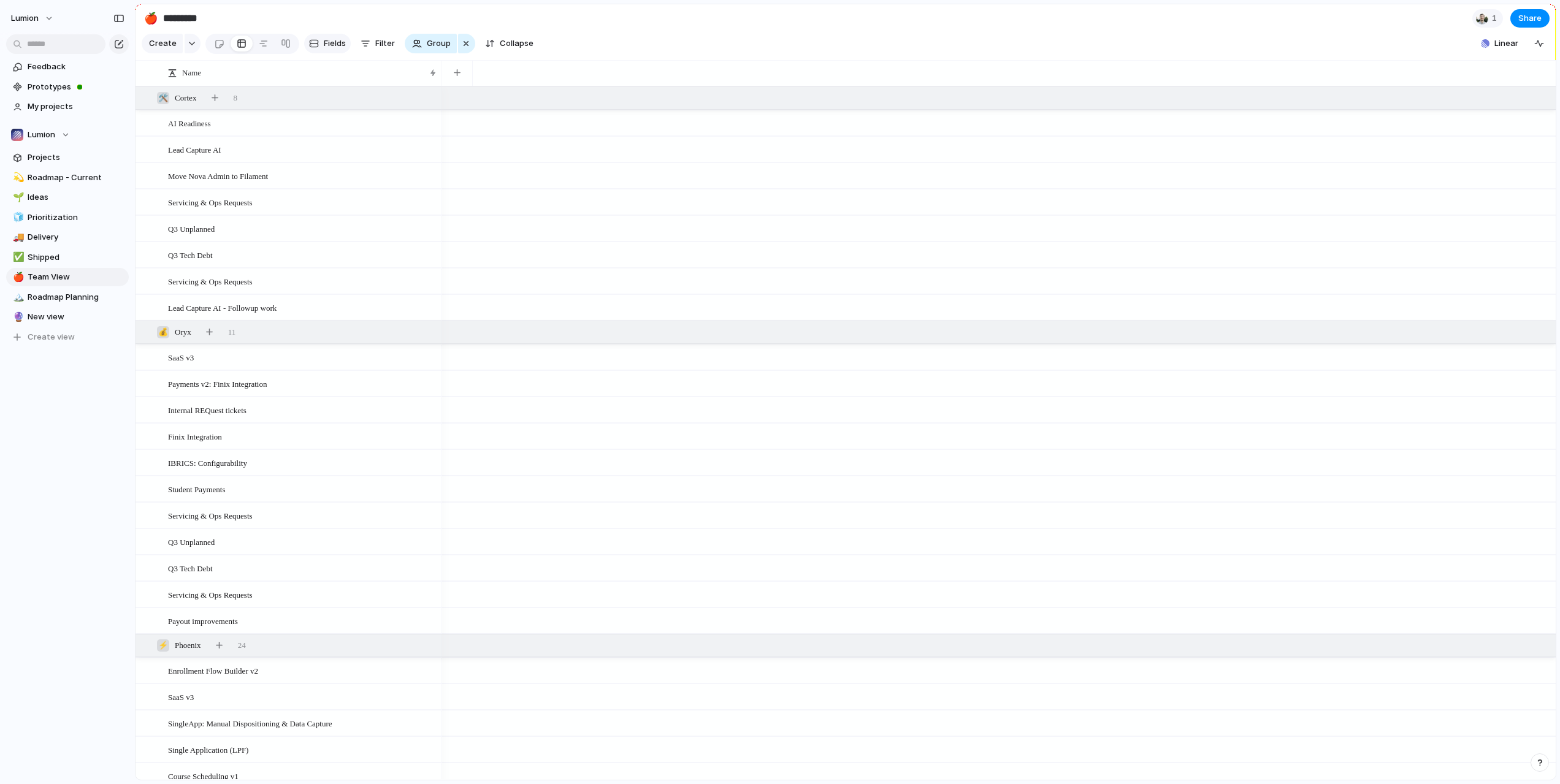
click at [324, 49] on span "Fields" at bounding box center [334, 43] width 22 height 12
click at [1382, 56] on section "Create Fields Filter Group Zoom Collapse Linear Clear Save for everyone" at bounding box center [846, 46] width 1420 height 29
click at [455, 76] on div "button" at bounding box center [457, 72] width 7 height 7
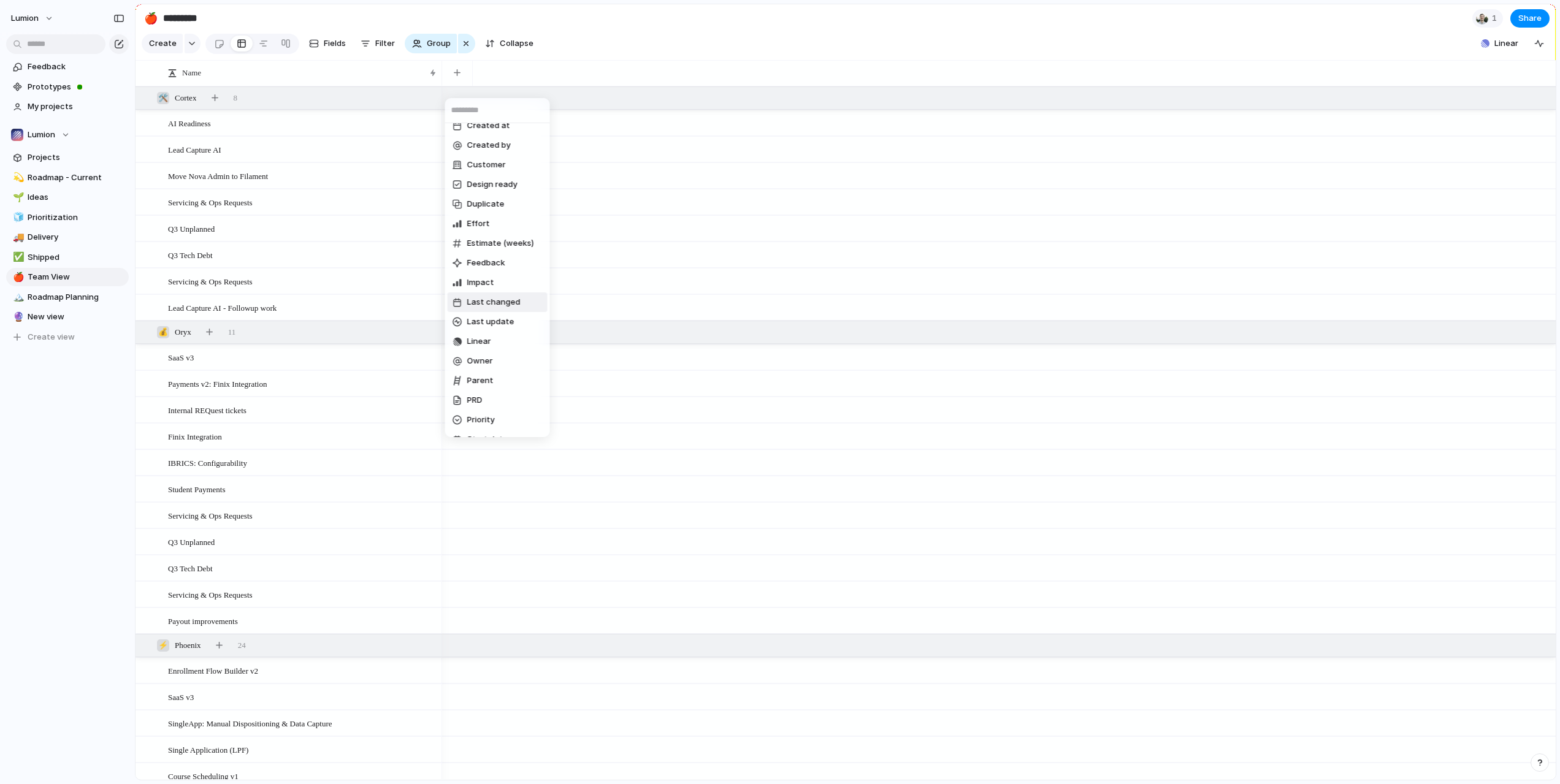
scroll to position [13, 0]
click at [482, 357] on span "Owner" at bounding box center [479, 358] width 26 height 12
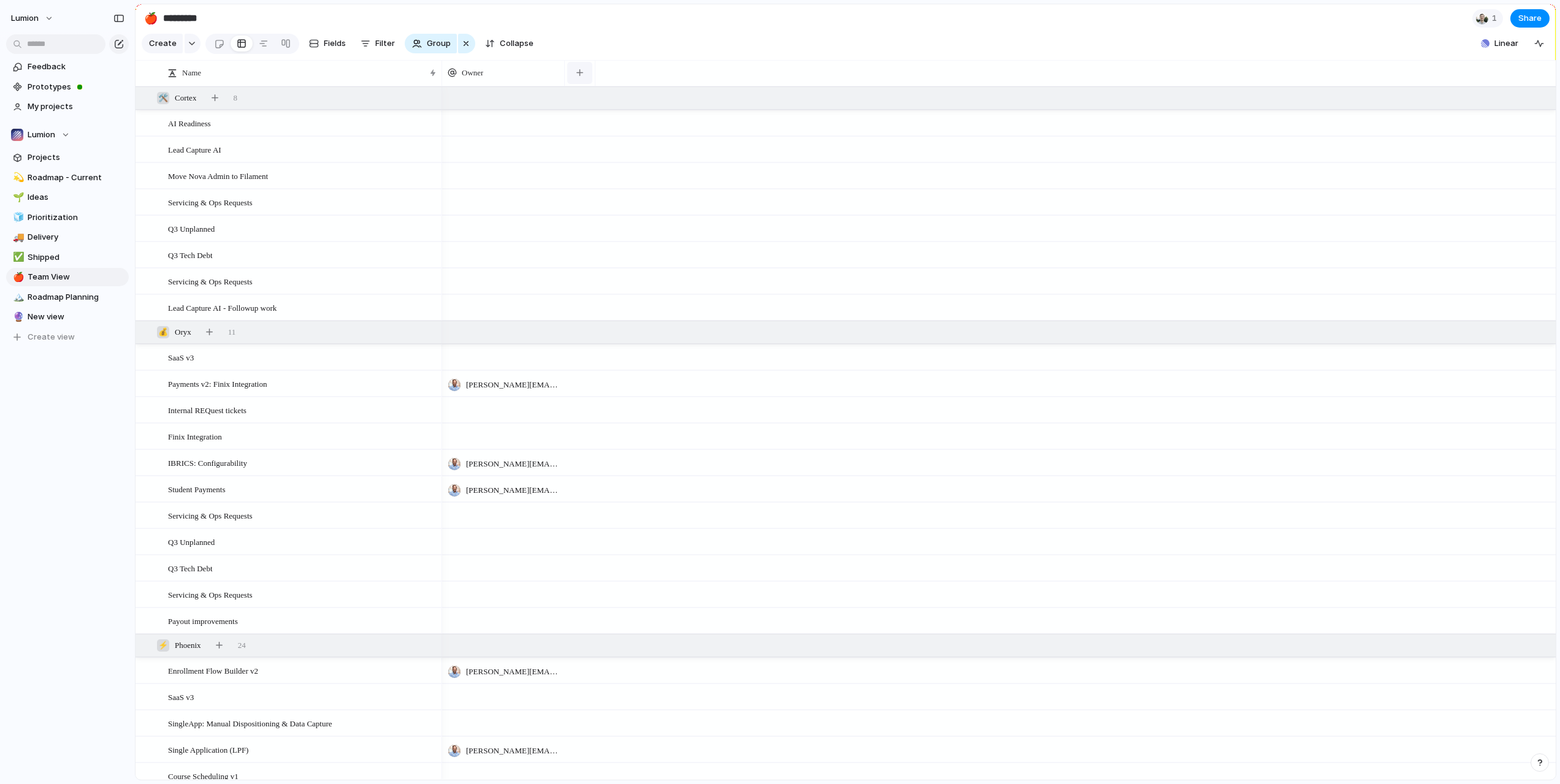
click at [575, 81] on button "button" at bounding box center [579, 72] width 25 height 22
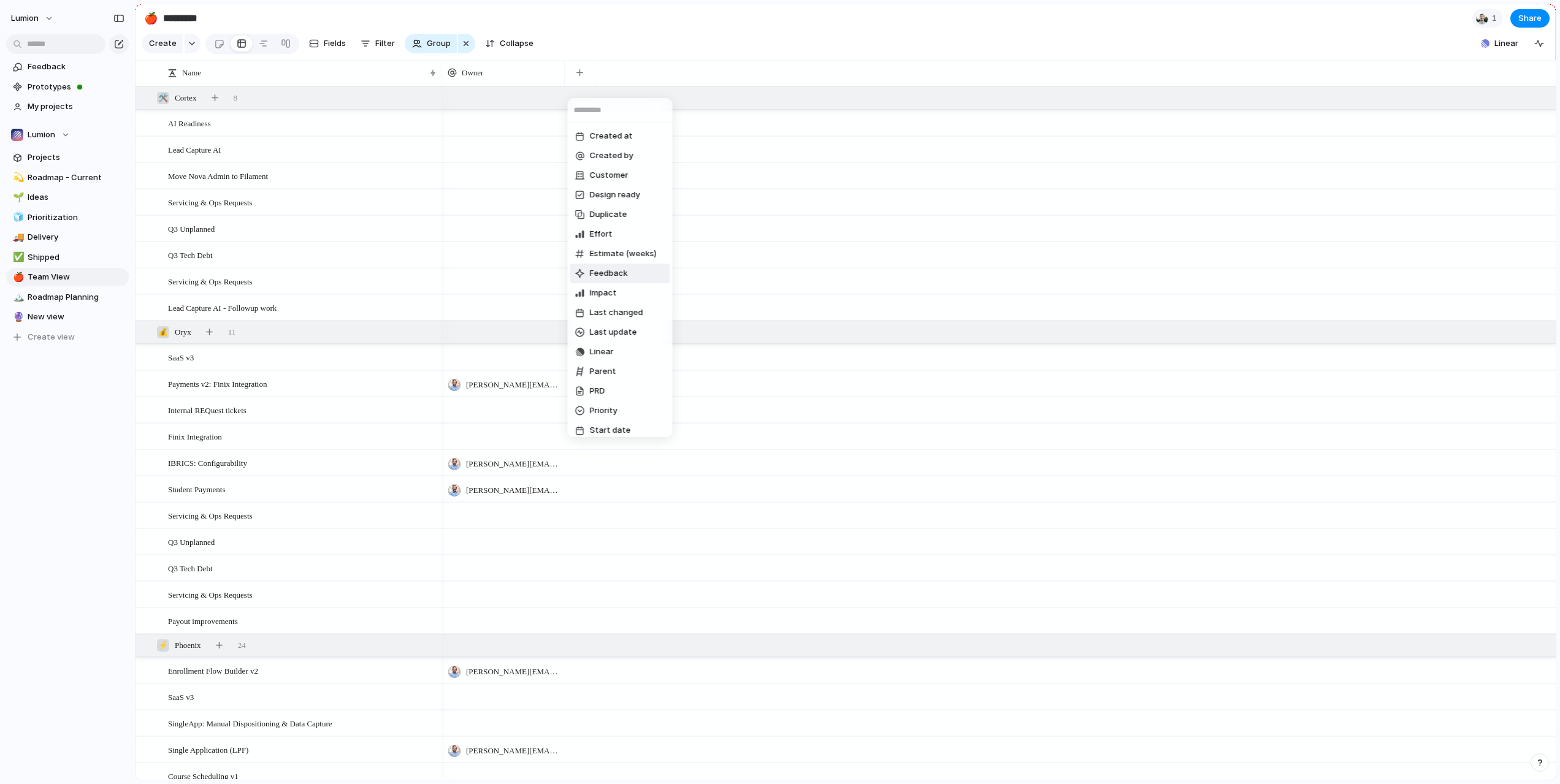
scroll to position [123, 0]
click at [604, 328] on span "Status" at bounding box center [603, 326] width 27 height 12
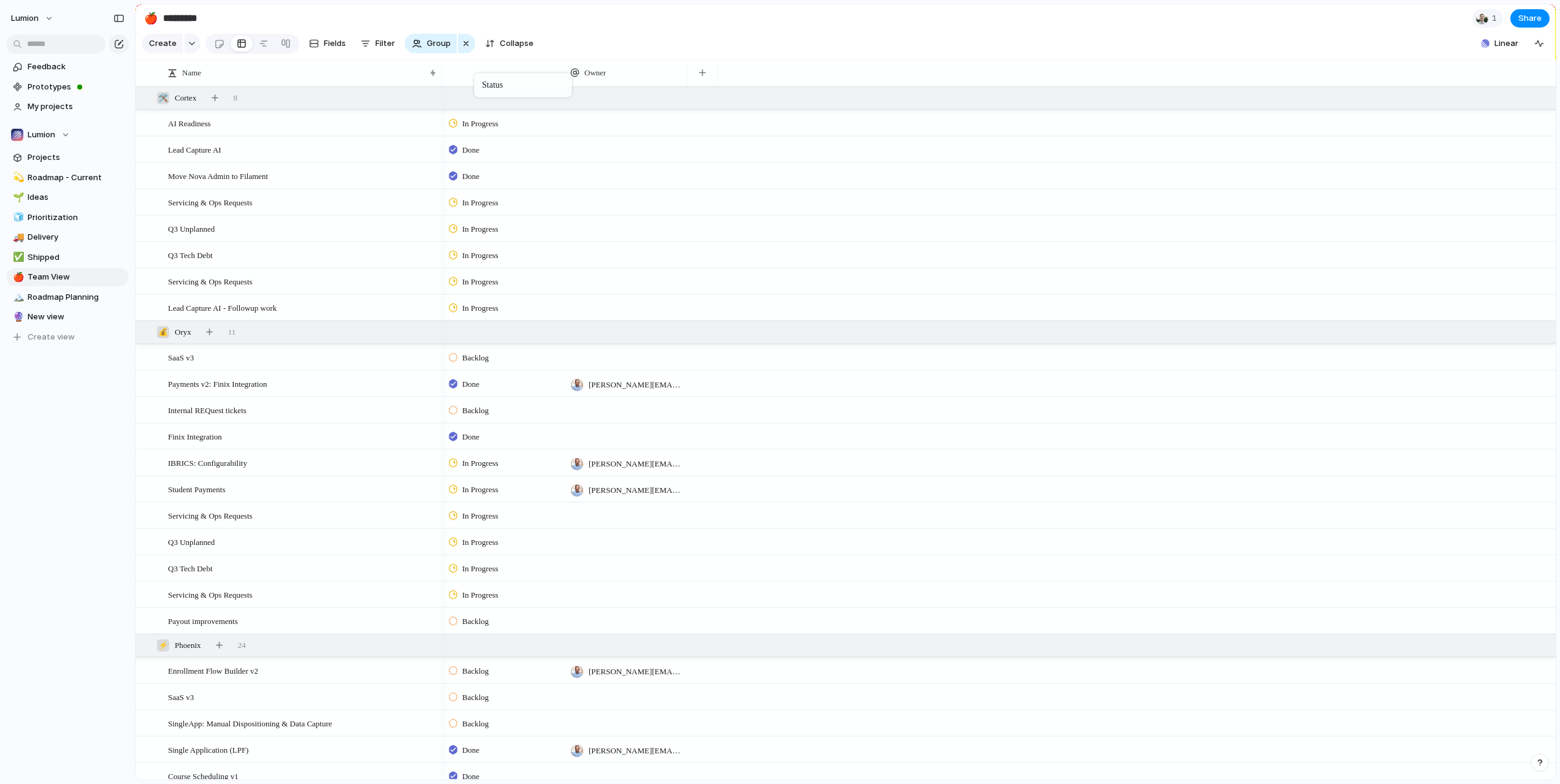
drag, startPoint x: 622, startPoint y: 81, endPoint x: 480, endPoint y: 75, distance: 142.1
click at [702, 76] on div "button" at bounding box center [702, 72] width 7 height 7
click at [729, 292] on span "Impact" at bounding box center [725, 292] width 27 height 12
click at [825, 76] on div "button" at bounding box center [824, 72] width 7 height 7
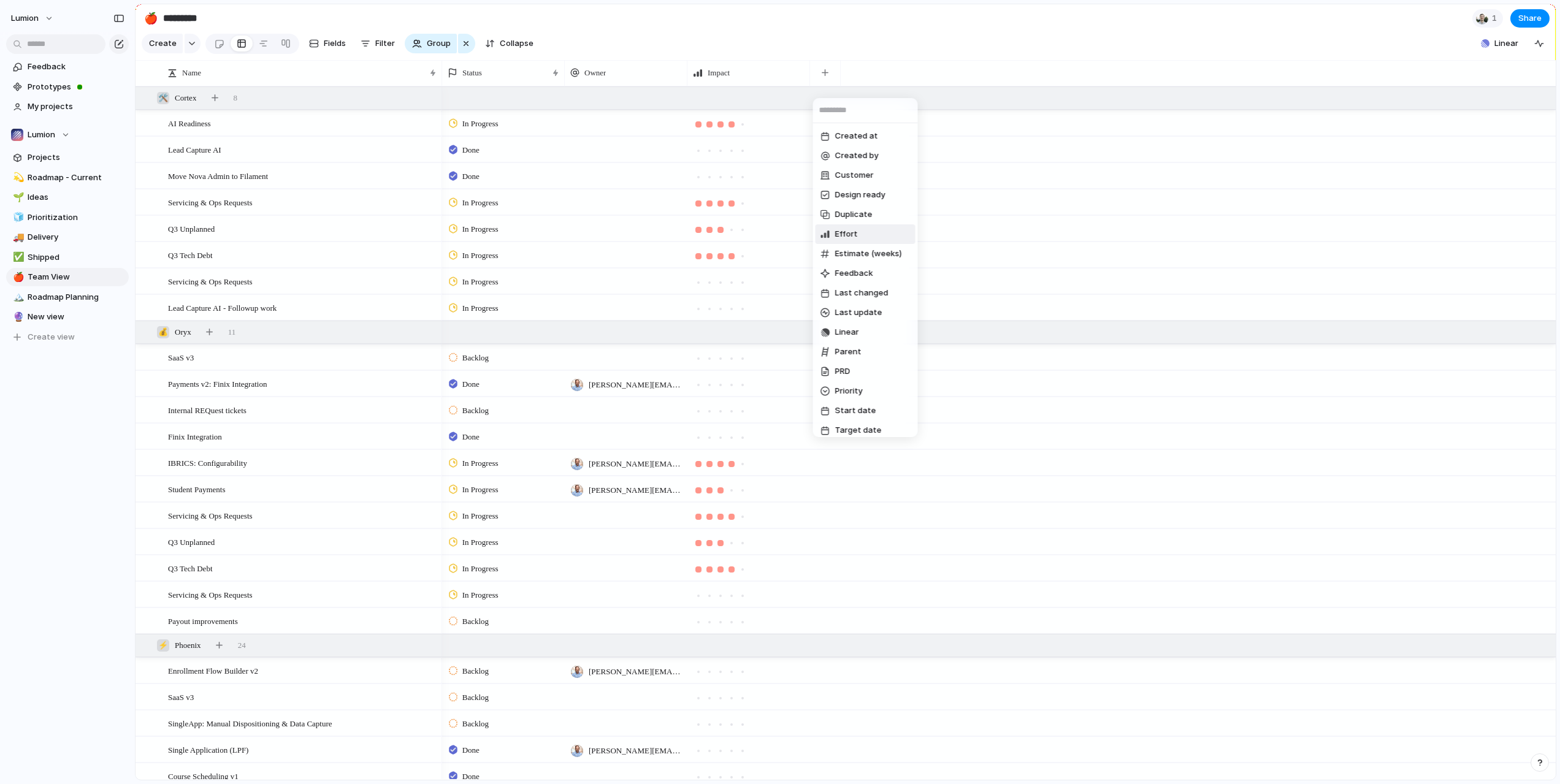
click at [859, 231] on li "Effort" at bounding box center [865, 233] width 100 height 20
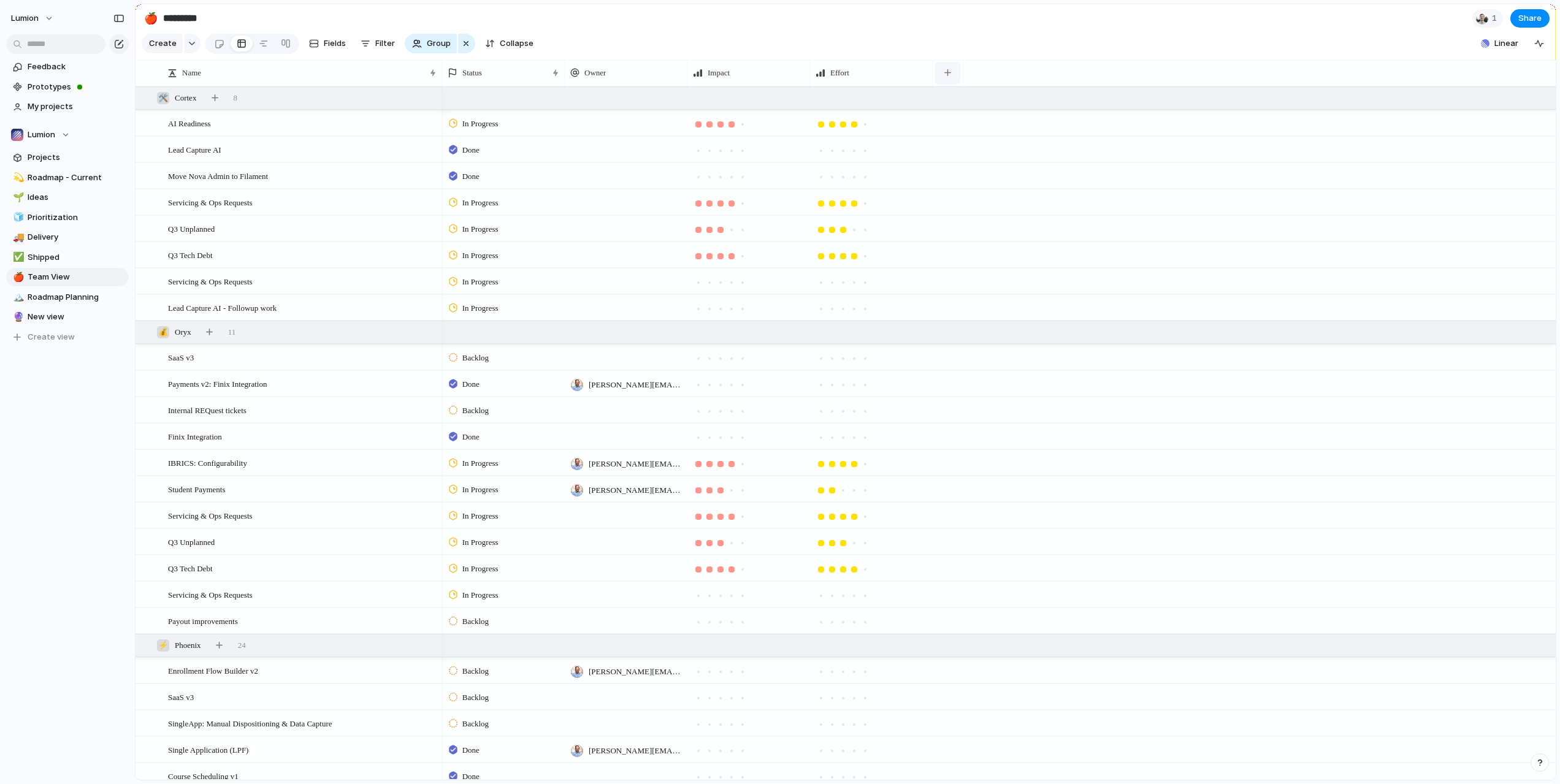
click at [949, 76] on div "button" at bounding box center [947, 72] width 7 height 7
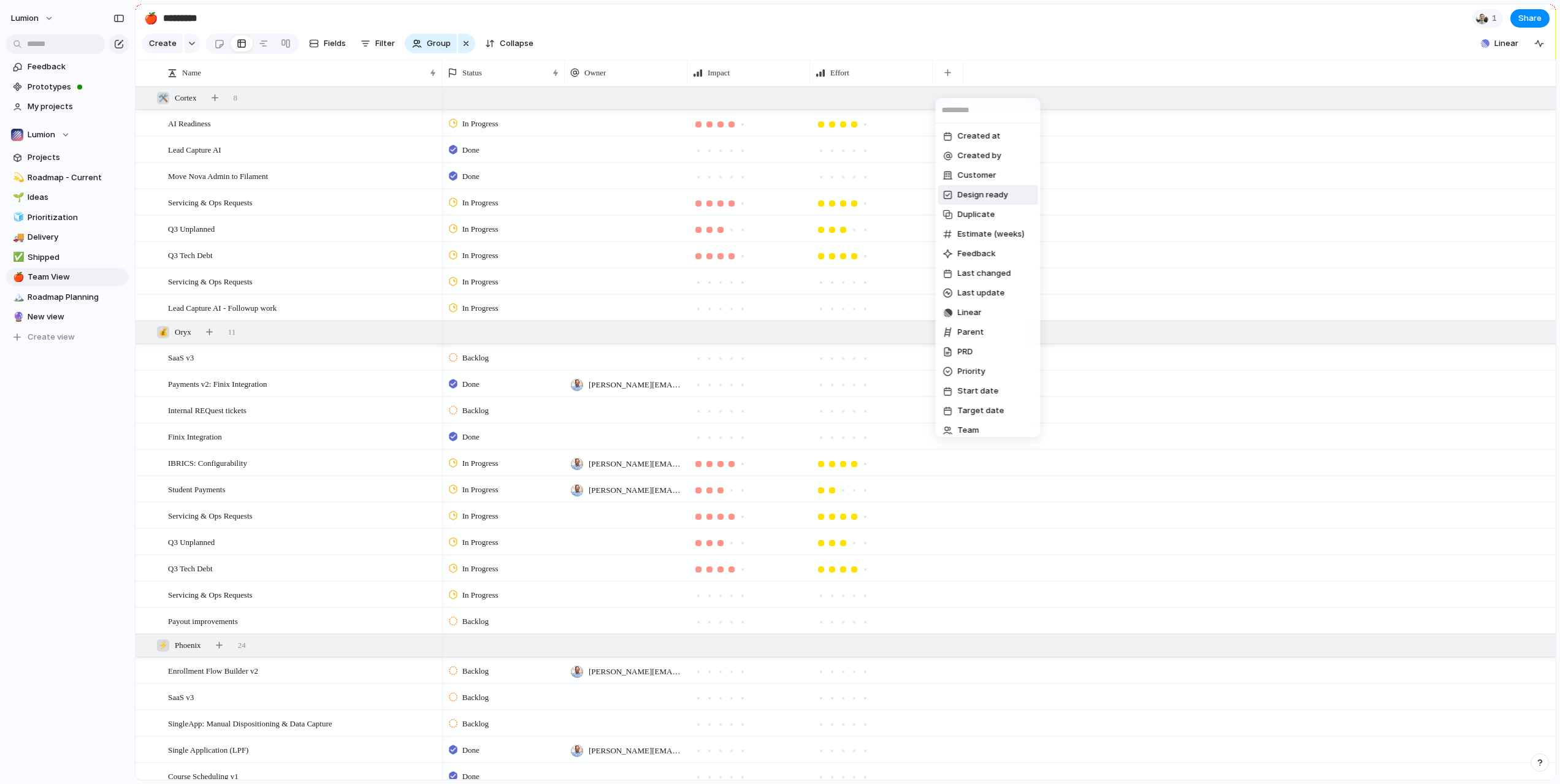
click at [970, 193] on span "Design ready" at bounding box center [983, 195] width 50 height 12
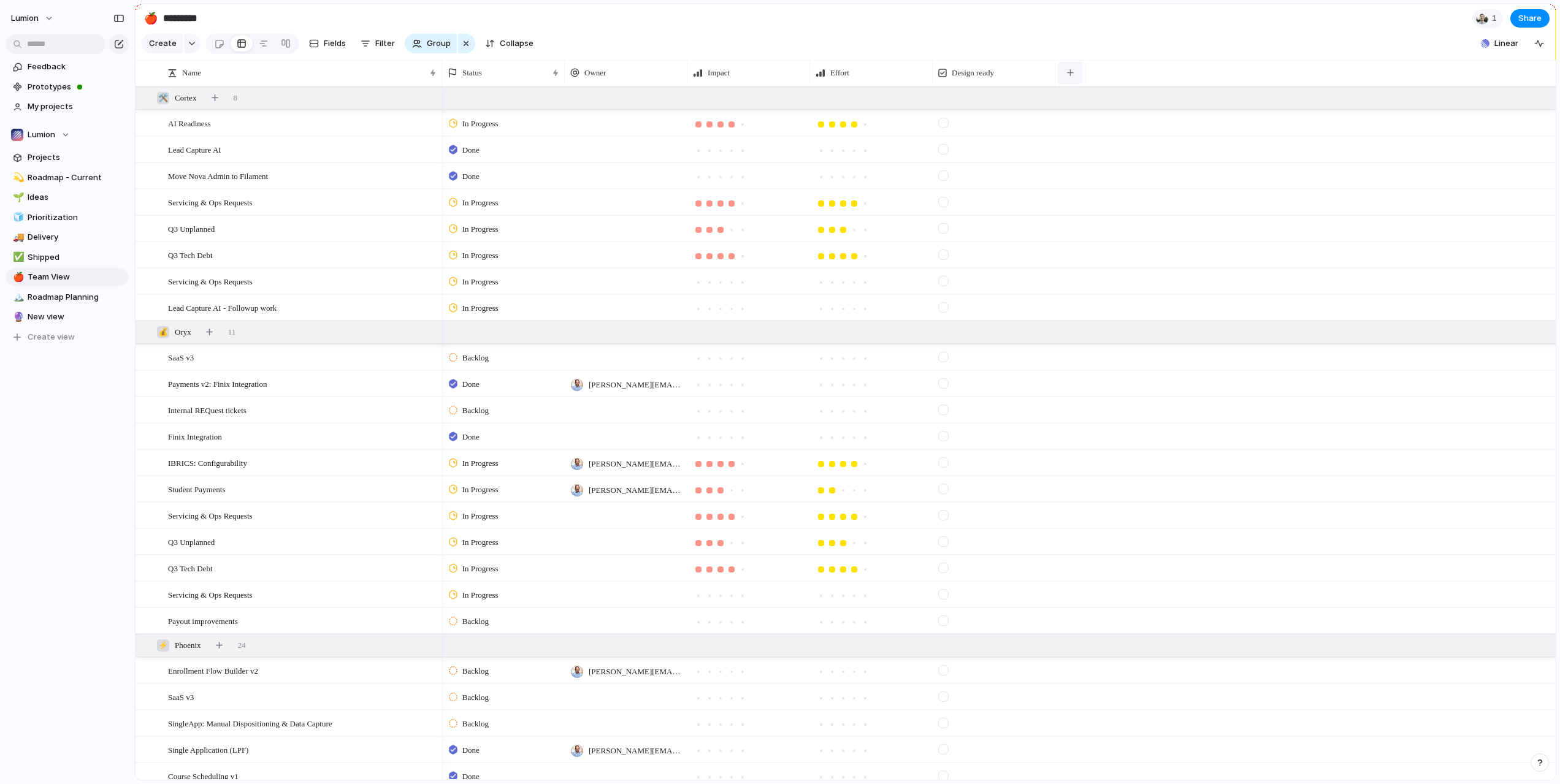
click at [1069, 77] on button "button" at bounding box center [1070, 72] width 25 height 22
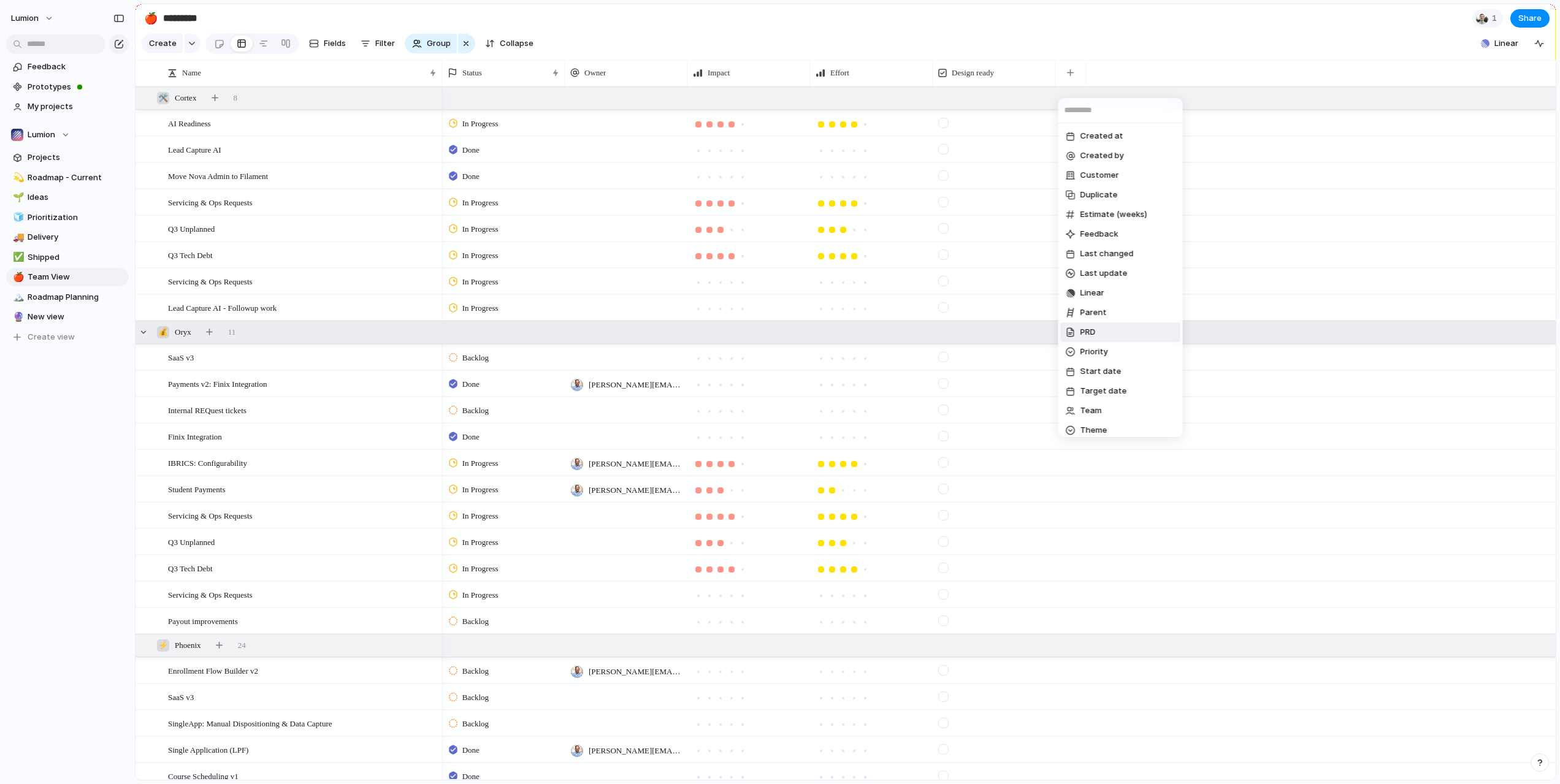
click at [1088, 331] on span "PRD" at bounding box center [1088, 332] width 15 height 12
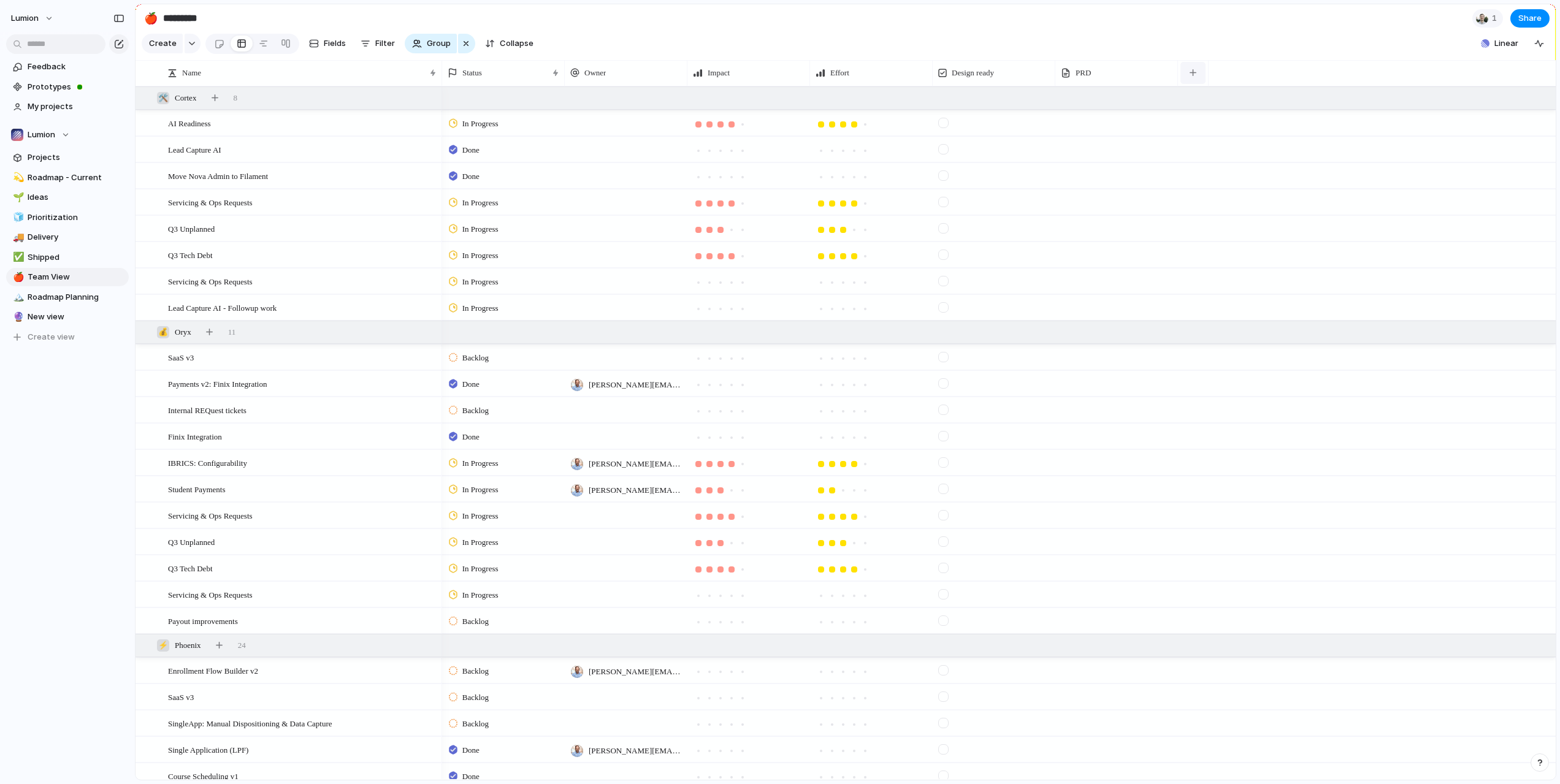
click at [1193, 76] on div "button" at bounding box center [1193, 72] width 7 height 7
click at [81, 279] on div "Created at Created by Customer Duplicate Estimate (weeks) Feedback Last changed…" at bounding box center [780, 392] width 1560 height 784
drag, startPoint x: 69, startPoint y: 277, endPoint x: 80, endPoint y: 192, distance: 85.7
click at [80, 192] on div "💫 Roadmap - Current 🌱 Ideas 🧊 Prioritization 🚚 Delivery ✅ Shipped 🍎 Team View 🏔…" at bounding box center [66, 257] width 122 height 177
click at [74, 295] on div "Open in new tab Copy link Duplicate view Rename view Delete view" at bounding box center [780, 392] width 1560 height 784
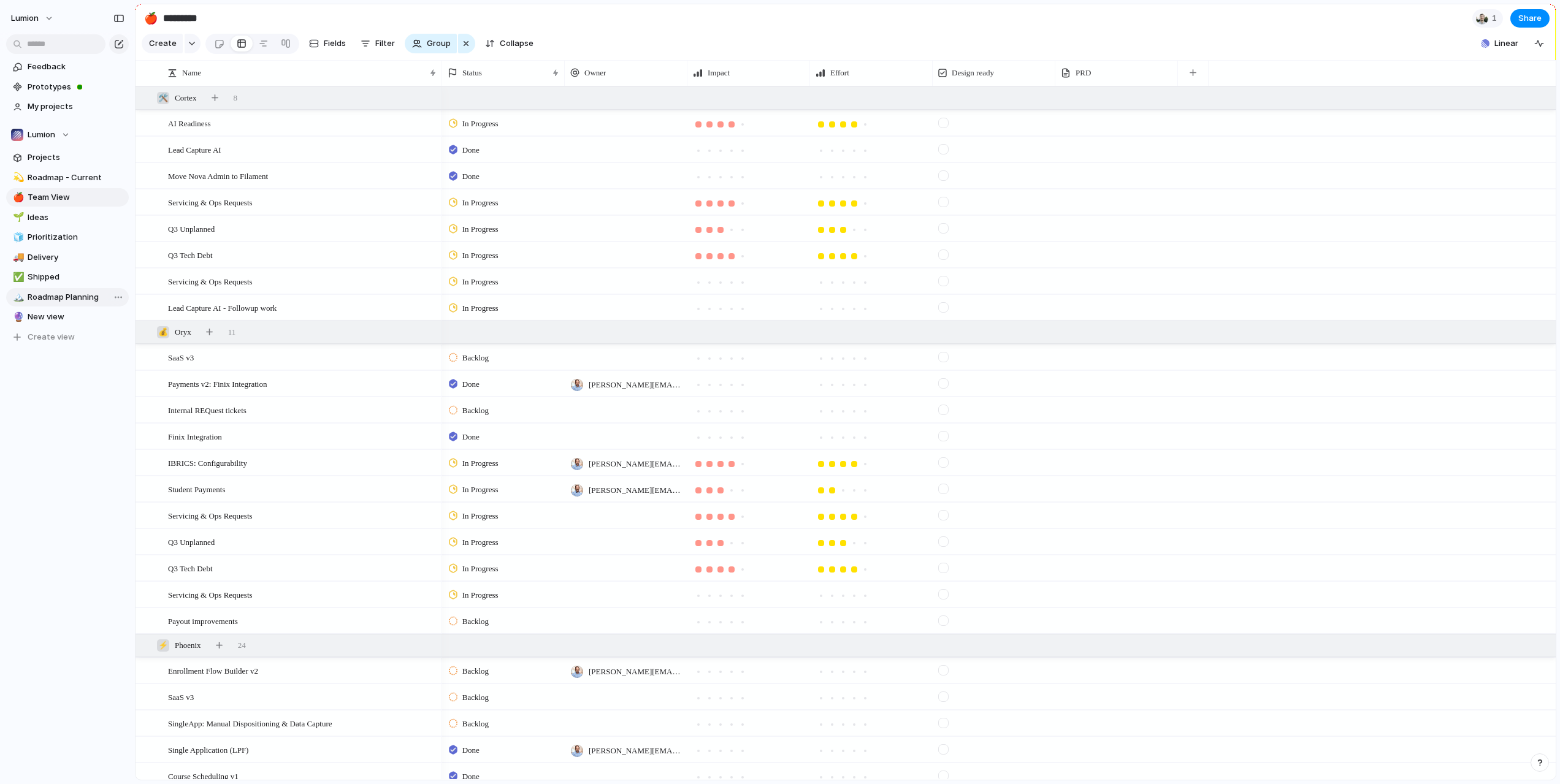
click at [62, 297] on span "Roadmap Planning" at bounding box center [76, 297] width 97 height 12
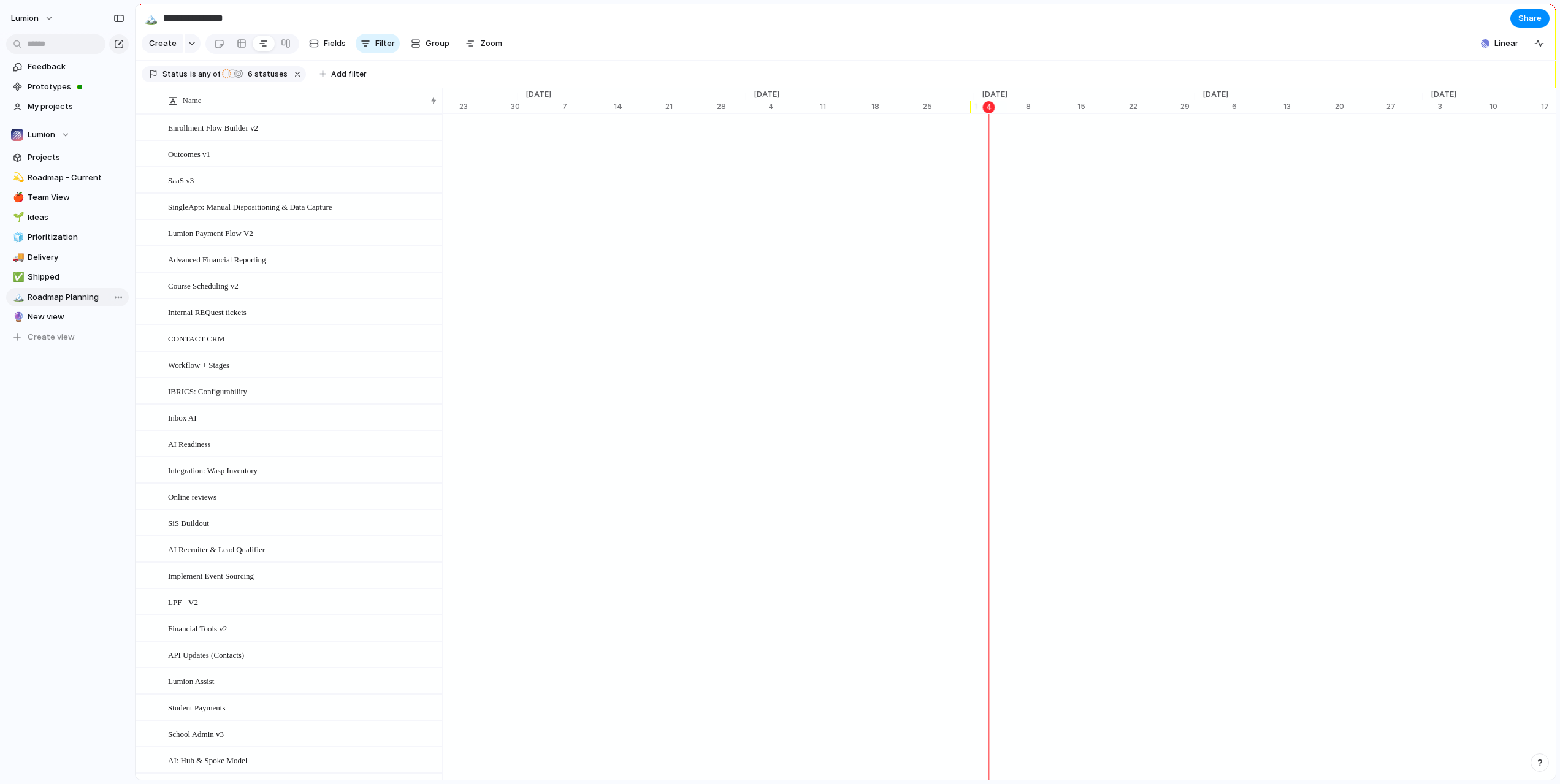
scroll to position [0, 7532]
click at [267, 80] on span "6 statuses" at bounding box center [266, 74] width 44 height 11
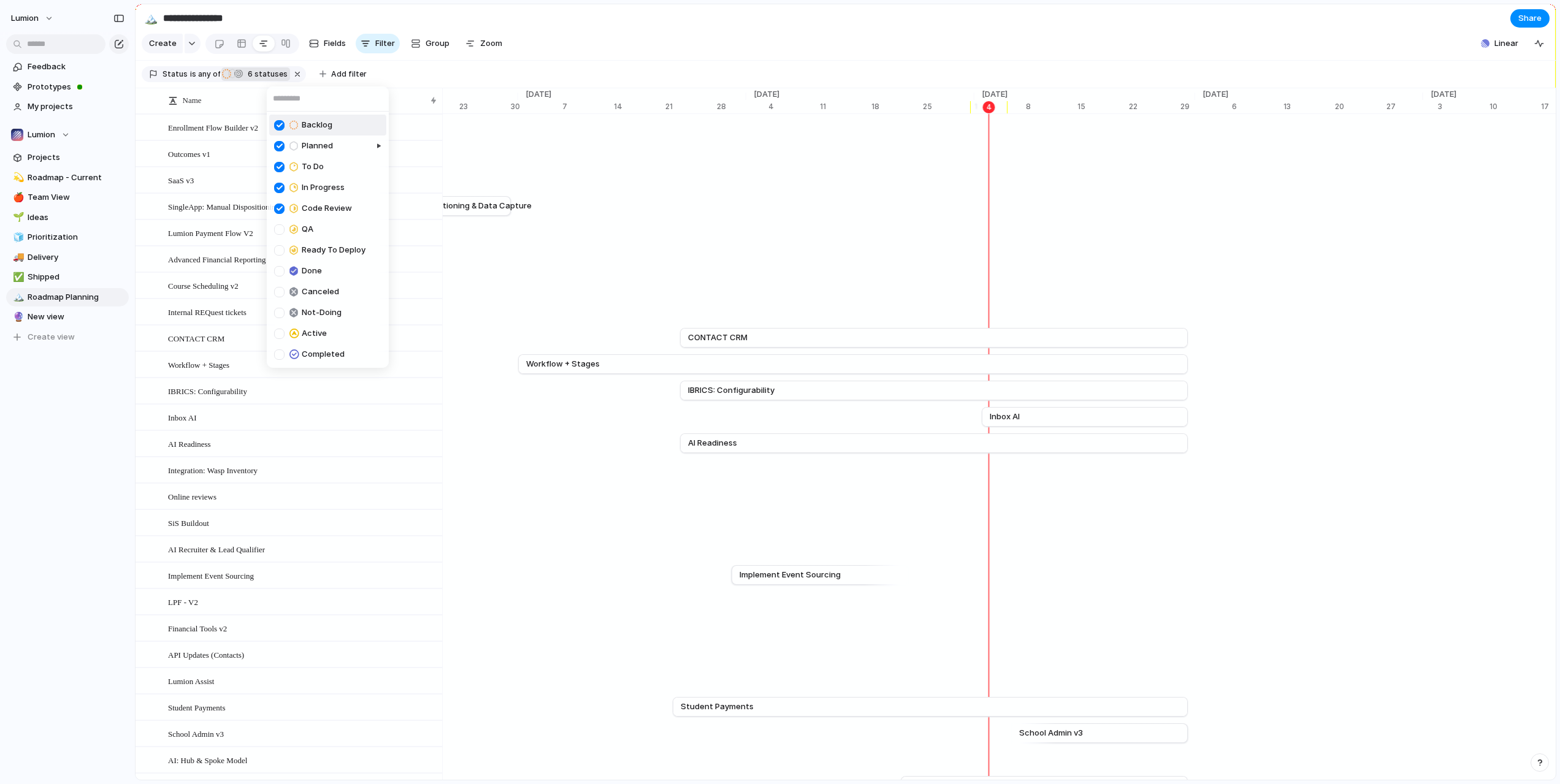
click at [419, 74] on div "Backlog Planned To Do In Progress Code Review QA Ready To Deploy Done Canceled …" at bounding box center [780, 392] width 1560 height 784
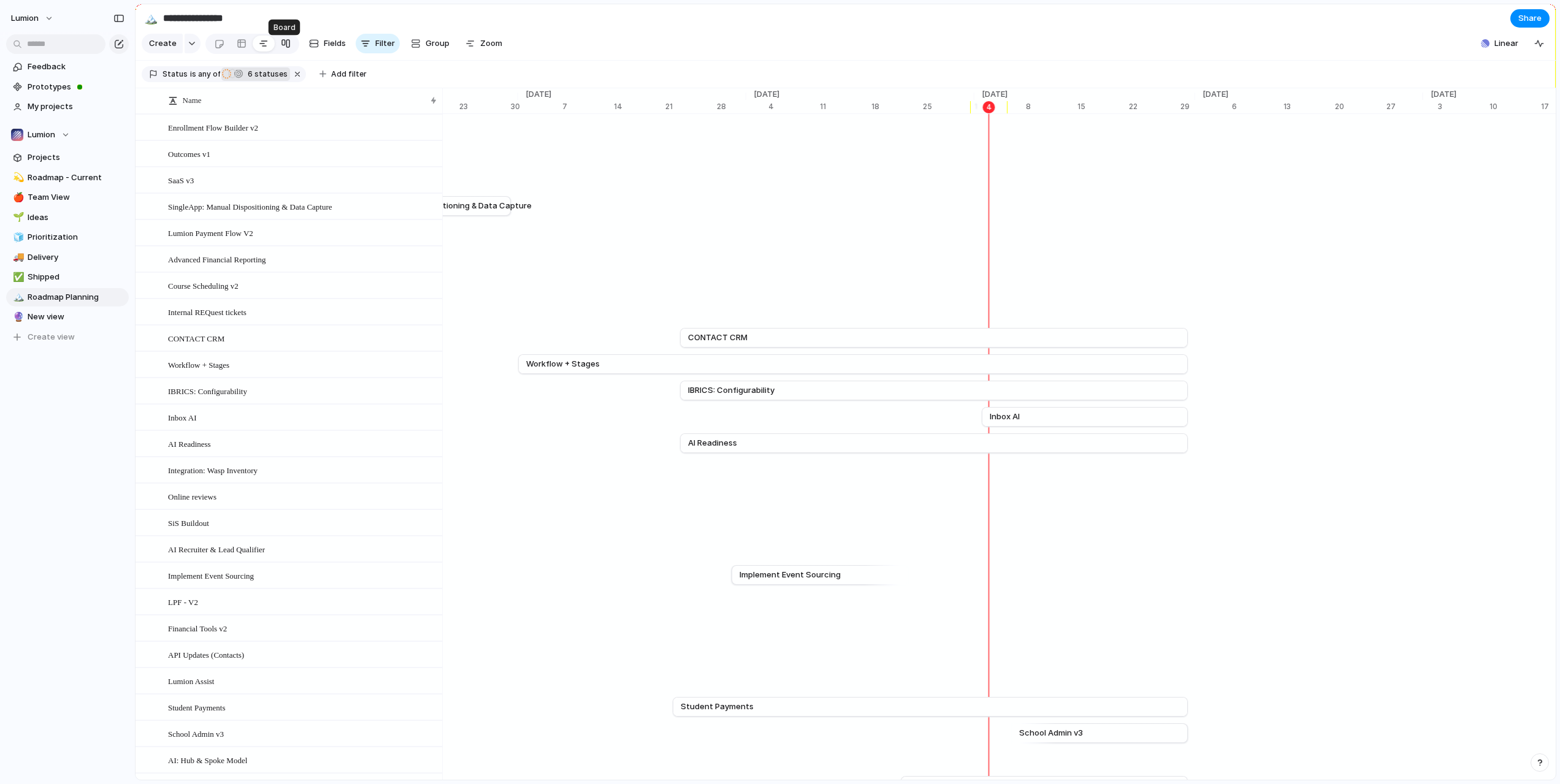
click at [288, 47] on div at bounding box center [286, 44] width 9 height 20
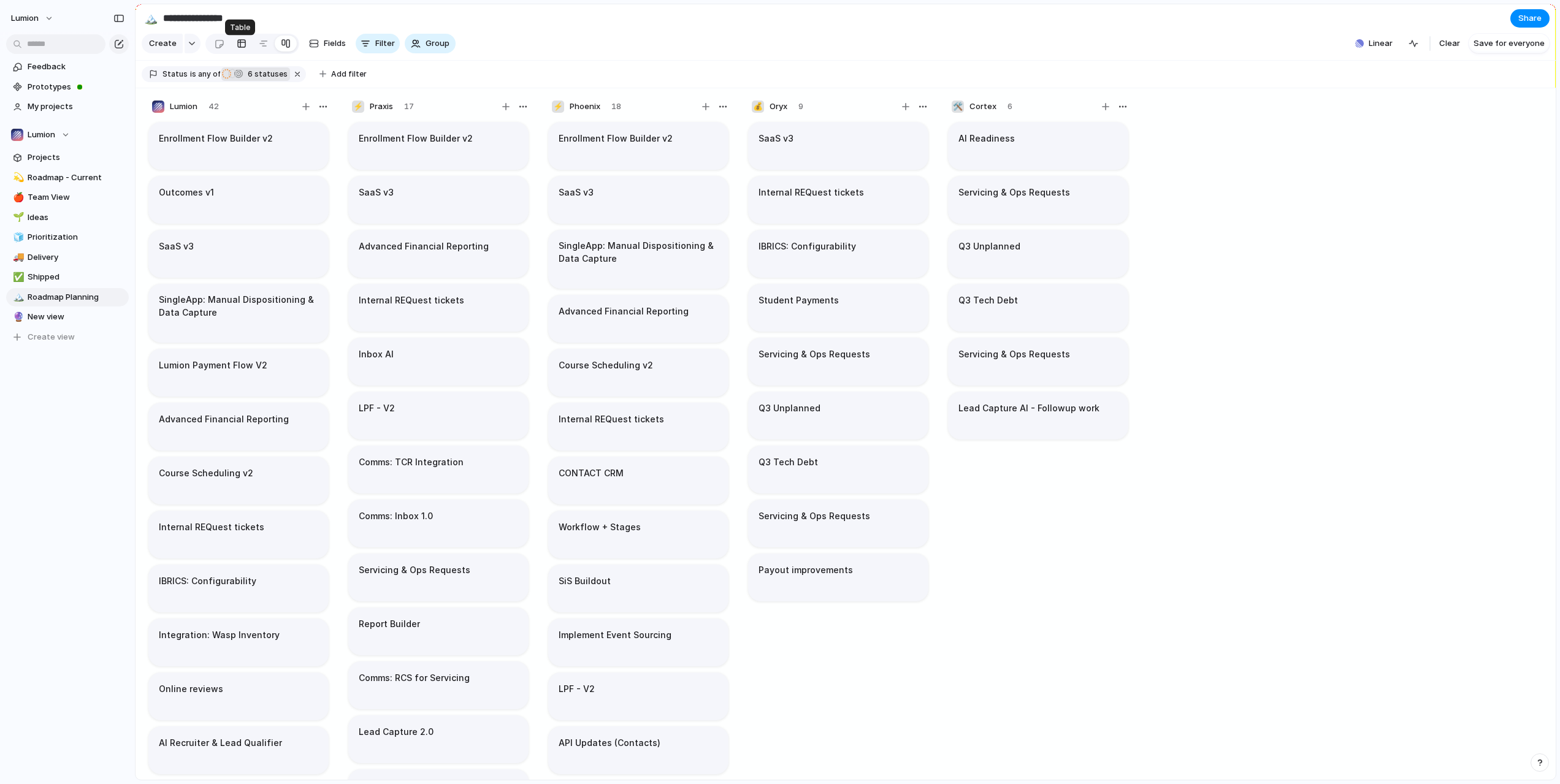
click at [240, 47] on div at bounding box center [241, 44] width 9 height 20
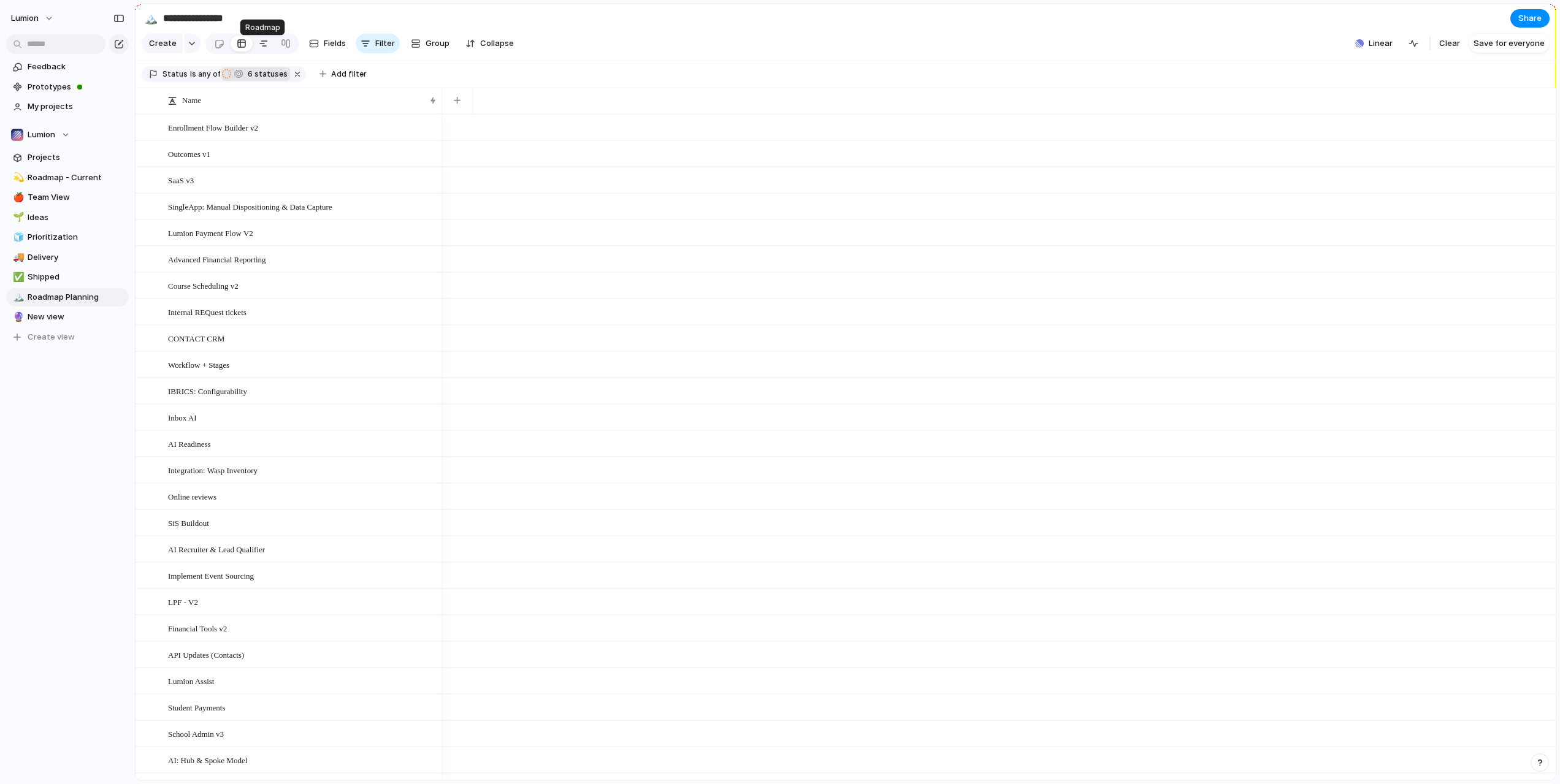
click at [255, 48] on link at bounding box center [263, 44] width 22 height 20
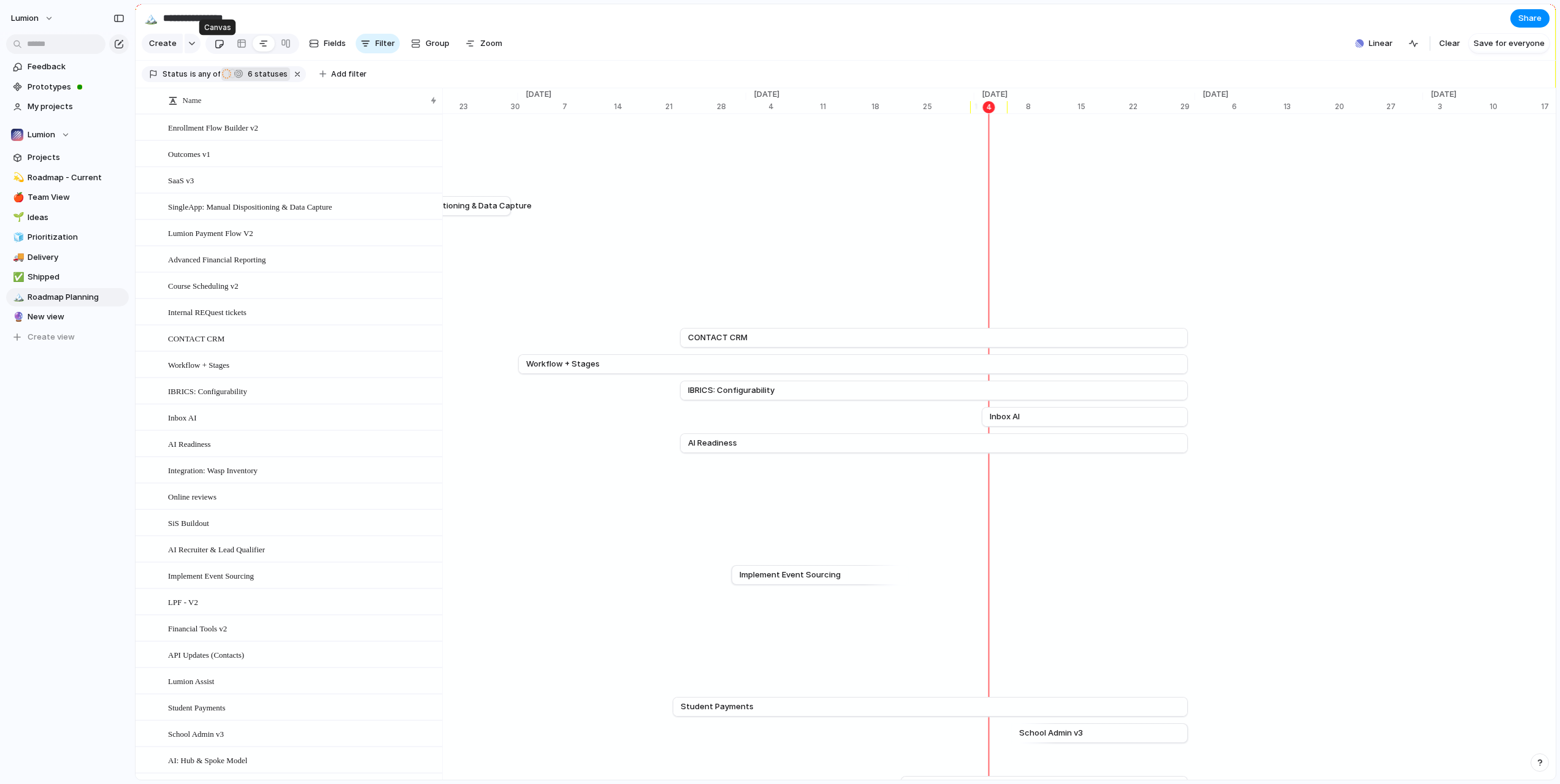
click at [212, 53] on link at bounding box center [219, 44] width 23 height 20
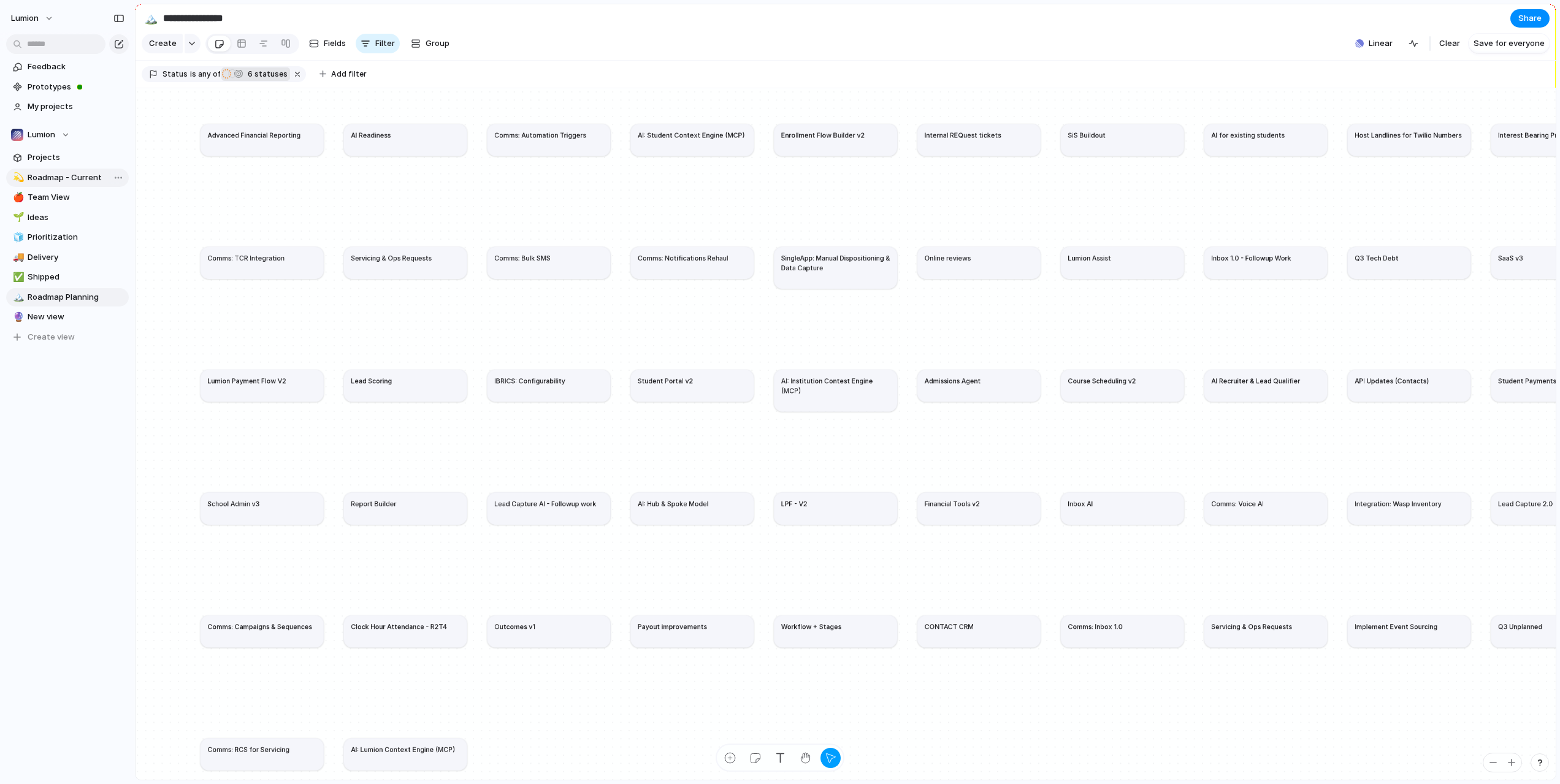
click at [71, 179] on span "Roadmap - Current" at bounding box center [76, 177] width 97 height 12
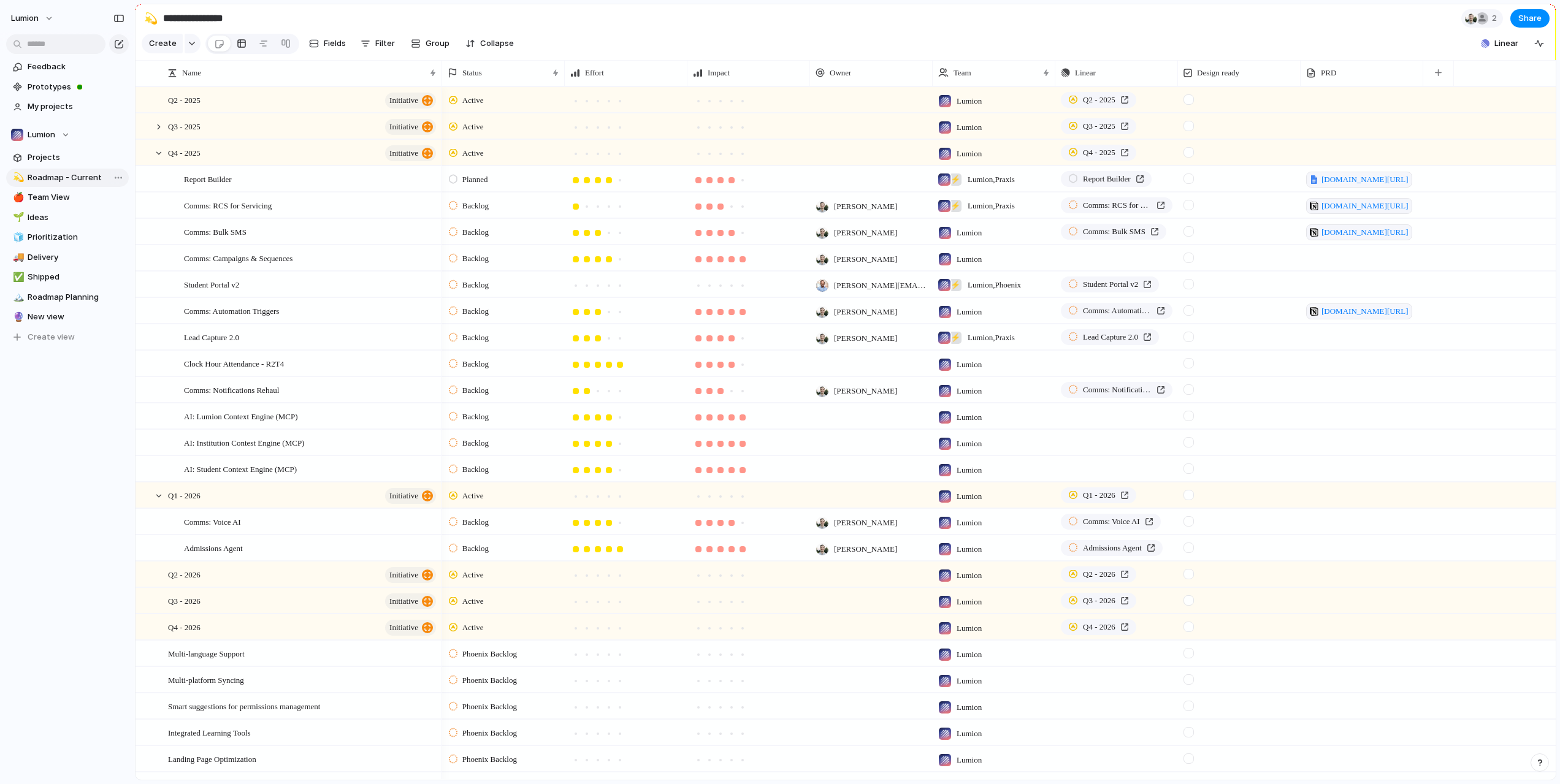
type input "**********"
click at [217, 51] on div at bounding box center [218, 44] width 10 height 20
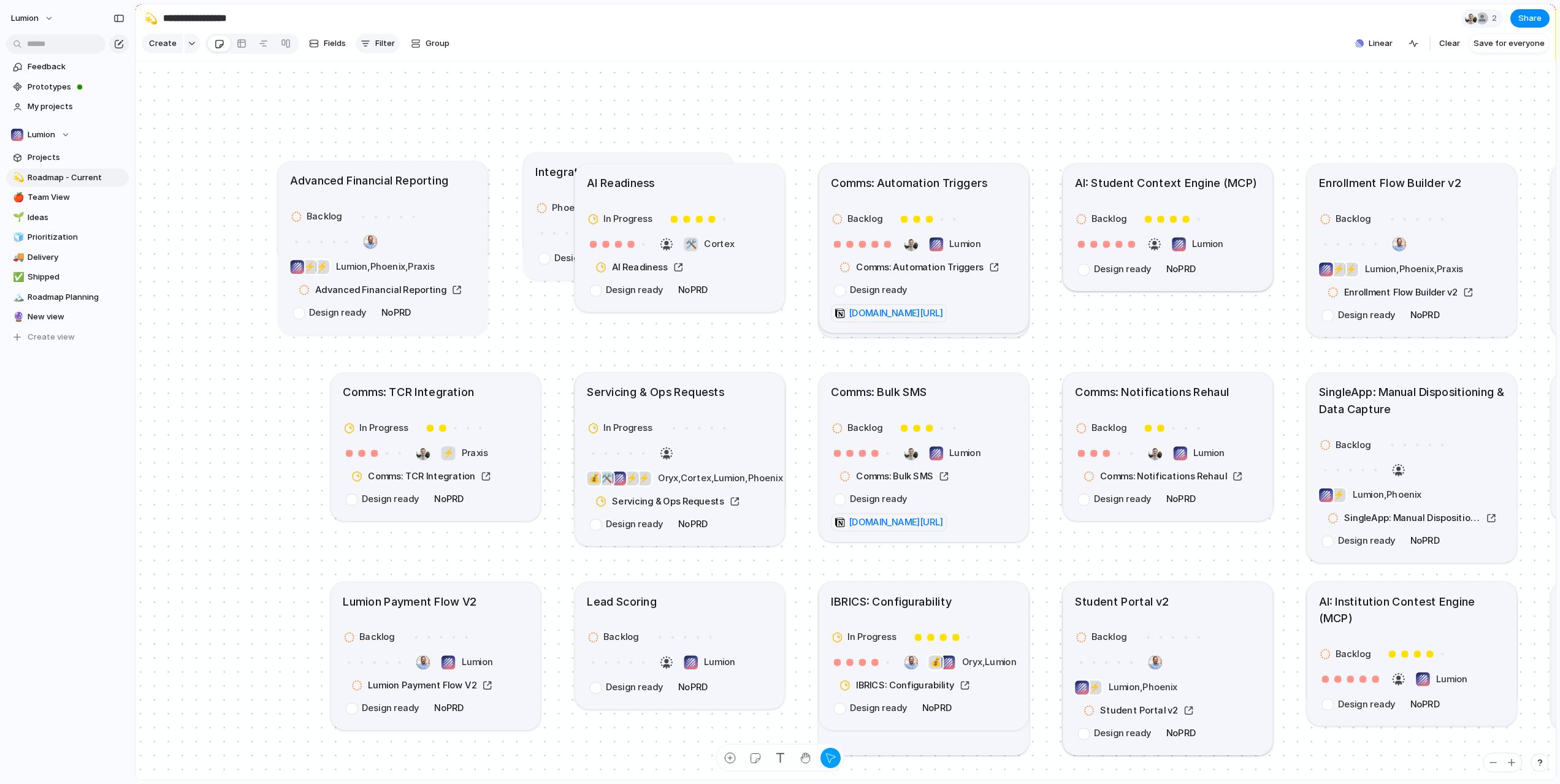
click at [368, 47] on button "Filter" at bounding box center [378, 44] width 44 height 20
click at [418, 305] on li "Status" at bounding box center [421, 306] width 100 height 20
click at [382, 91] on div at bounding box center [381, 90] width 10 height 10
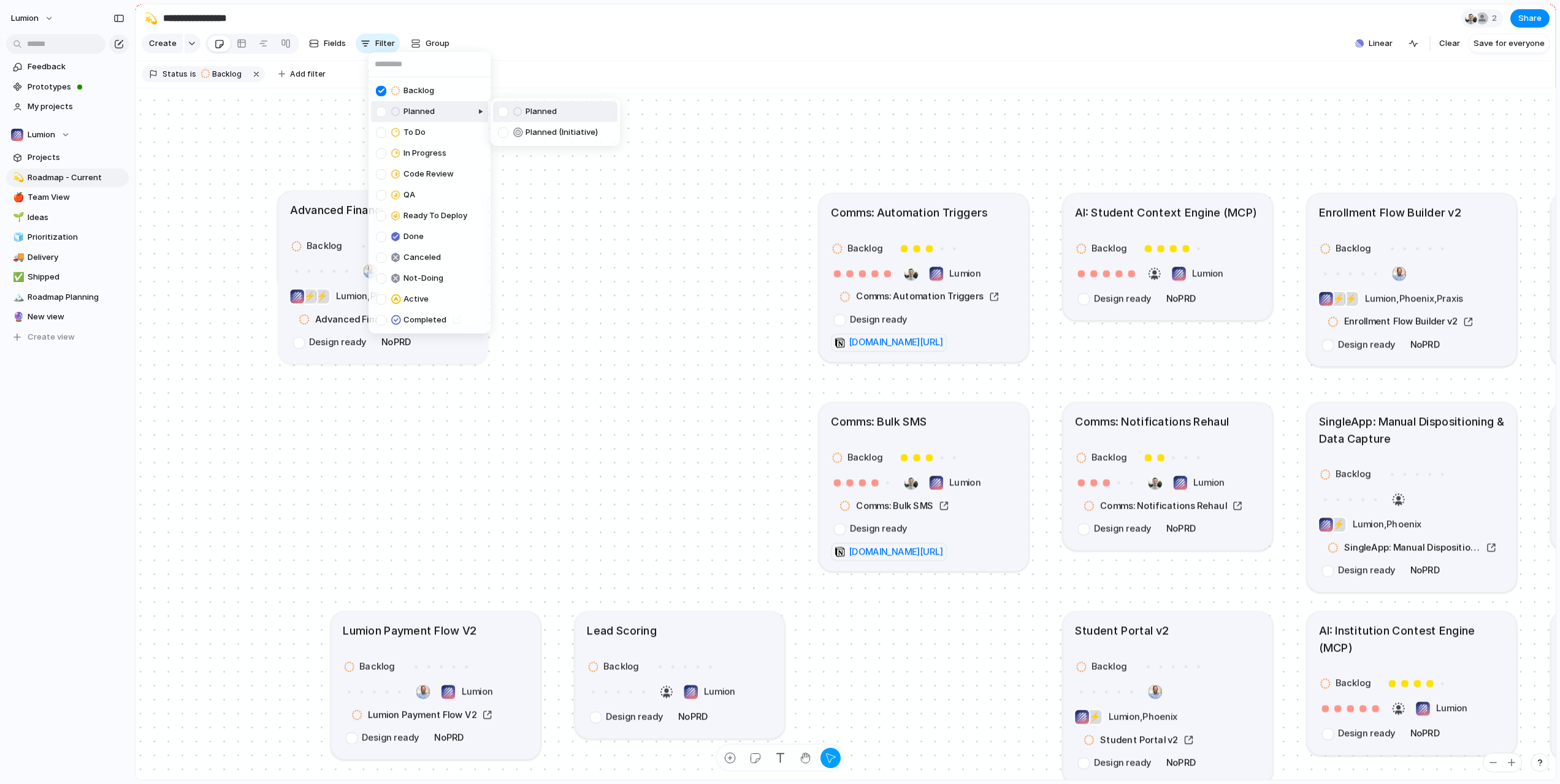
click at [382, 111] on div at bounding box center [381, 111] width 10 height 10
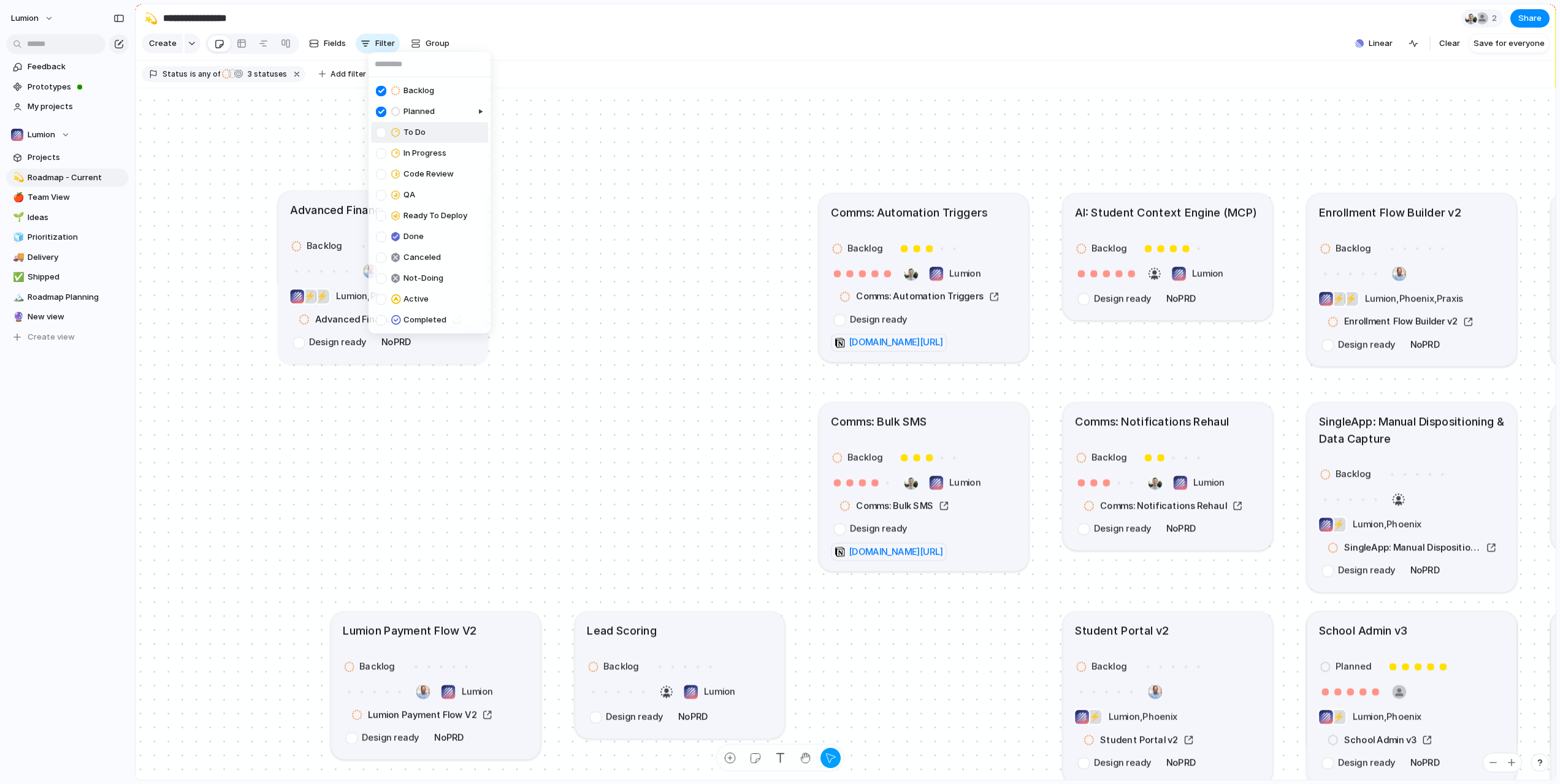
click at [382, 132] on div at bounding box center [381, 132] width 10 height 10
click at [640, 93] on div "Backlog Planned To Do In Progress Code Review QA Ready To Deploy Done Canceled …" at bounding box center [780, 392] width 1560 height 784
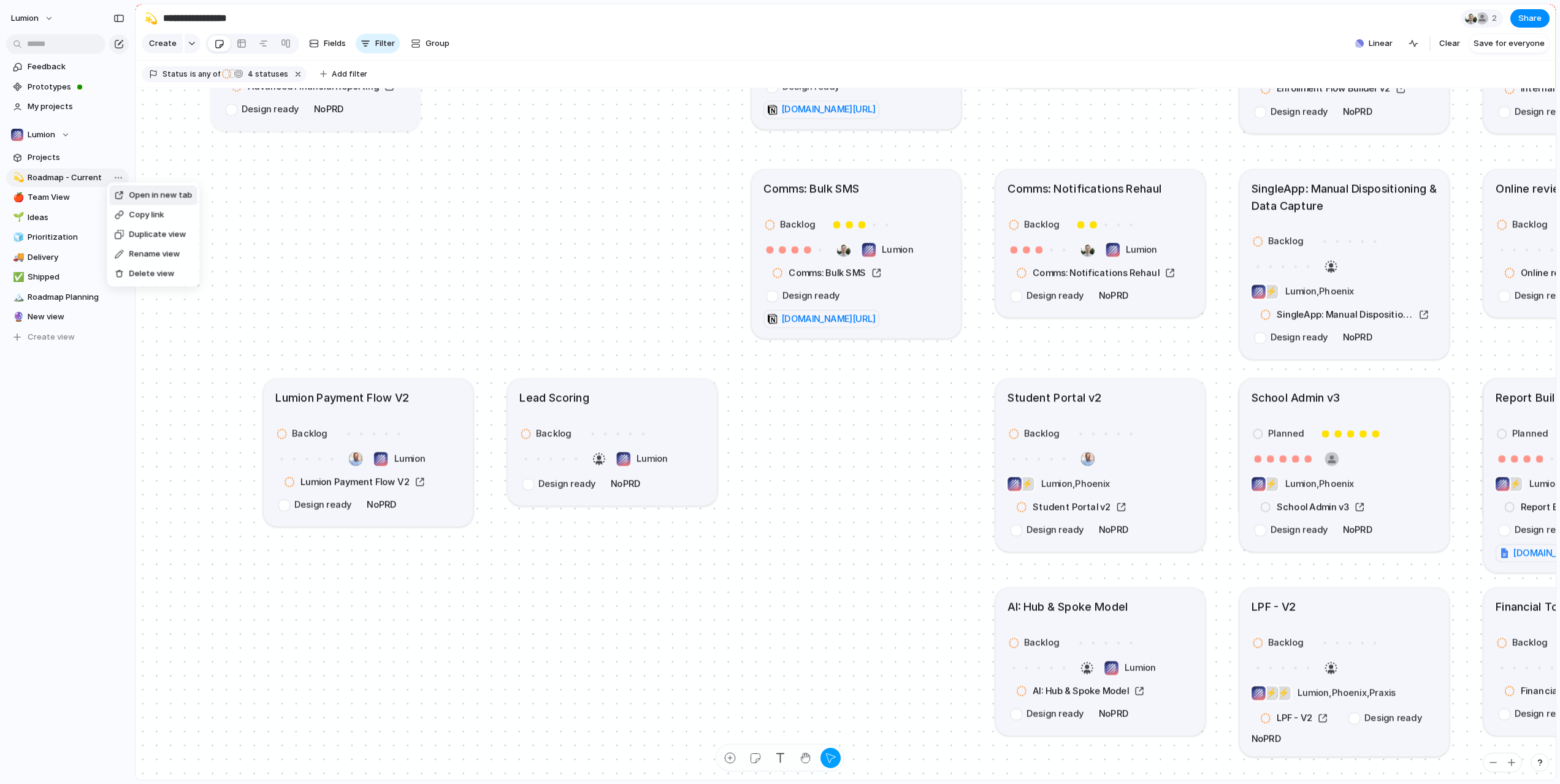
click at [146, 255] on span "Rename view" at bounding box center [155, 254] width 51 height 12
click at [101, 175] on input "**********" at bounding box center [76, 177] width 97 height 12
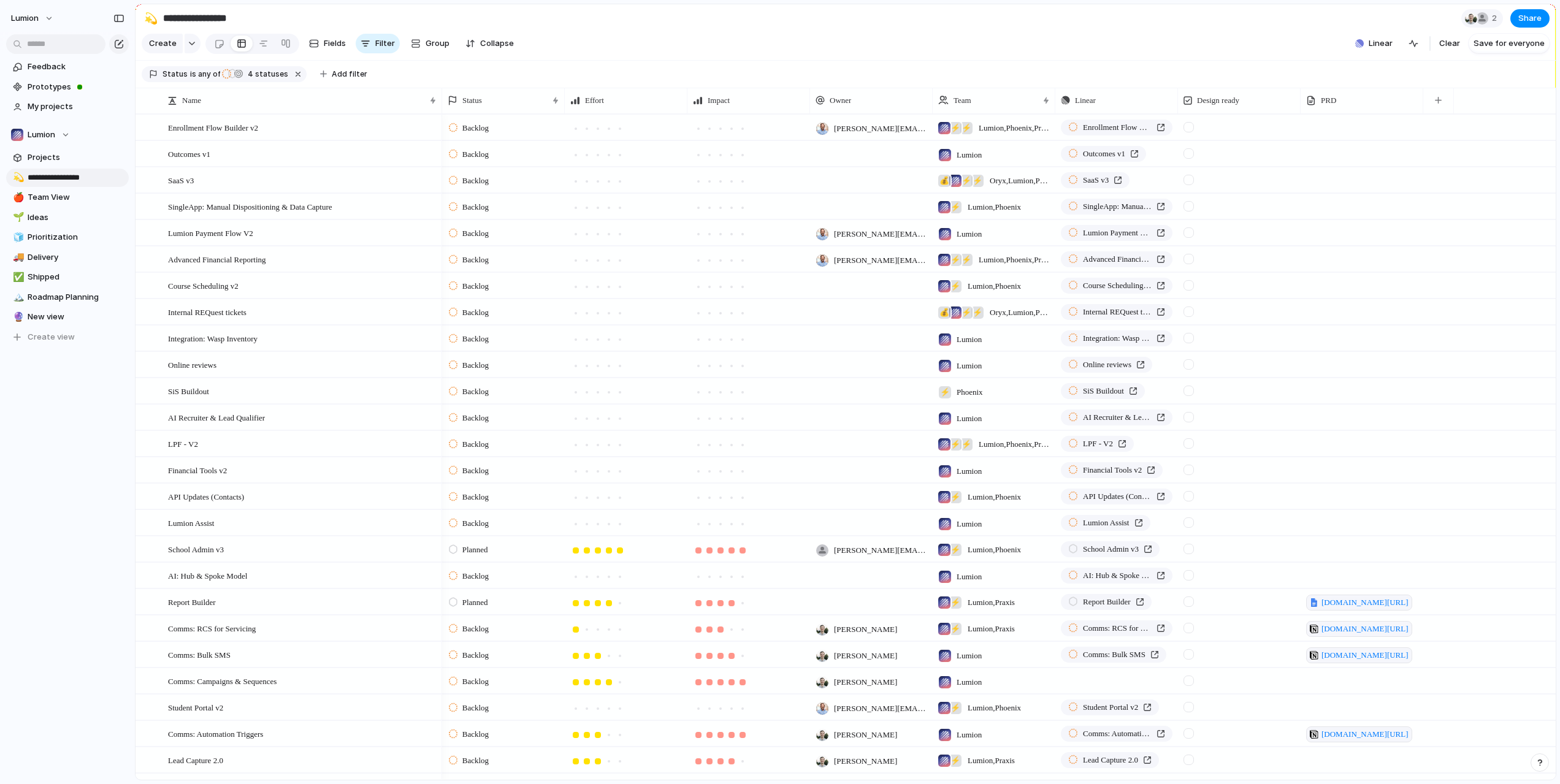
click at [96, 179] on input "**********" at bounding box center [76, 177] width 97 height 12
click at [103, 176] on input "**********" at bounding box center [76, 177] width 97 height 12
type input "**********"
click at [103, 194] on div at bounding box center [114, 196] width 22 height 14
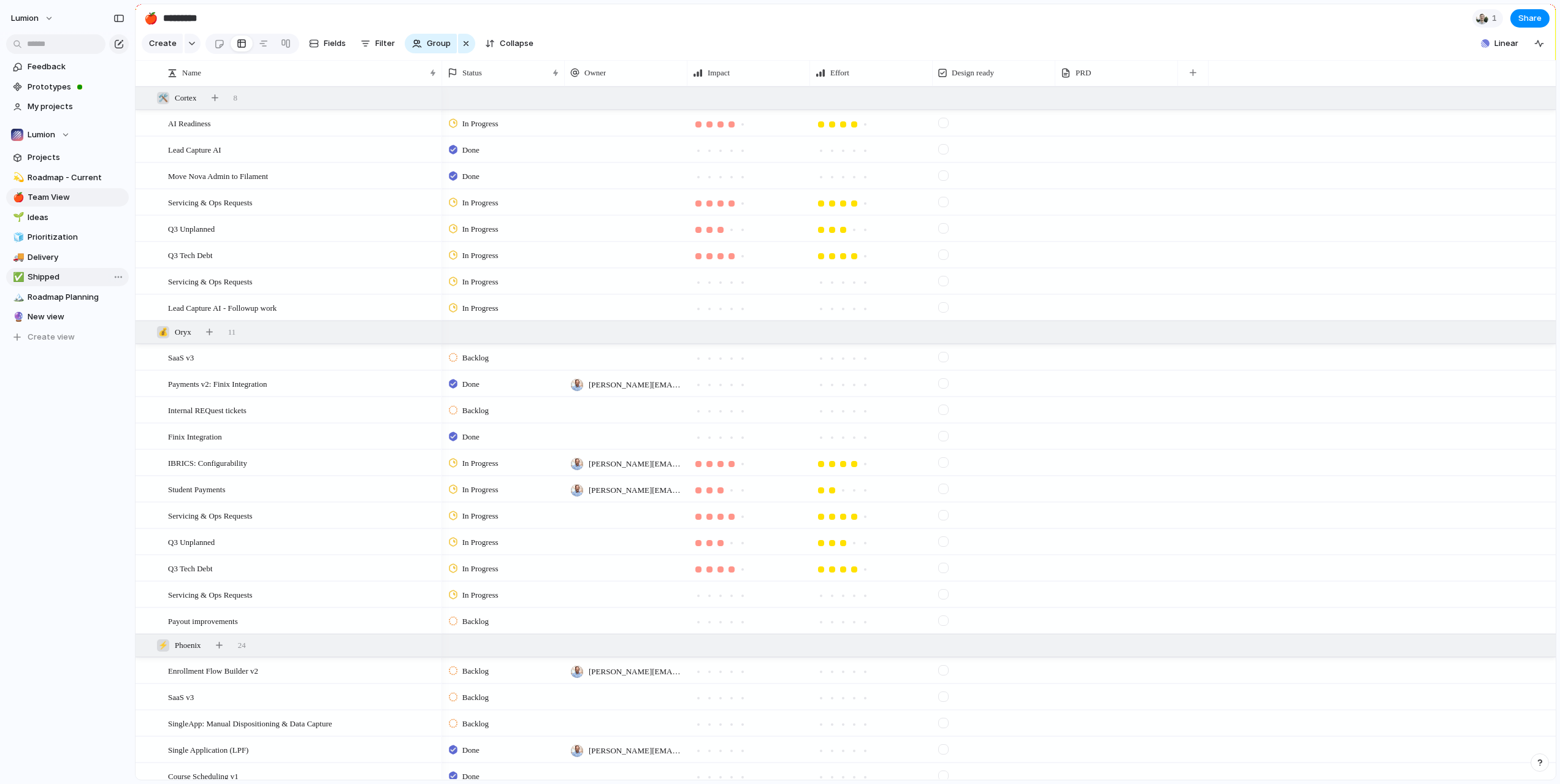
click at [45, 275] on span "Shipped" at bounding box center [76, 276] width 97 height 12
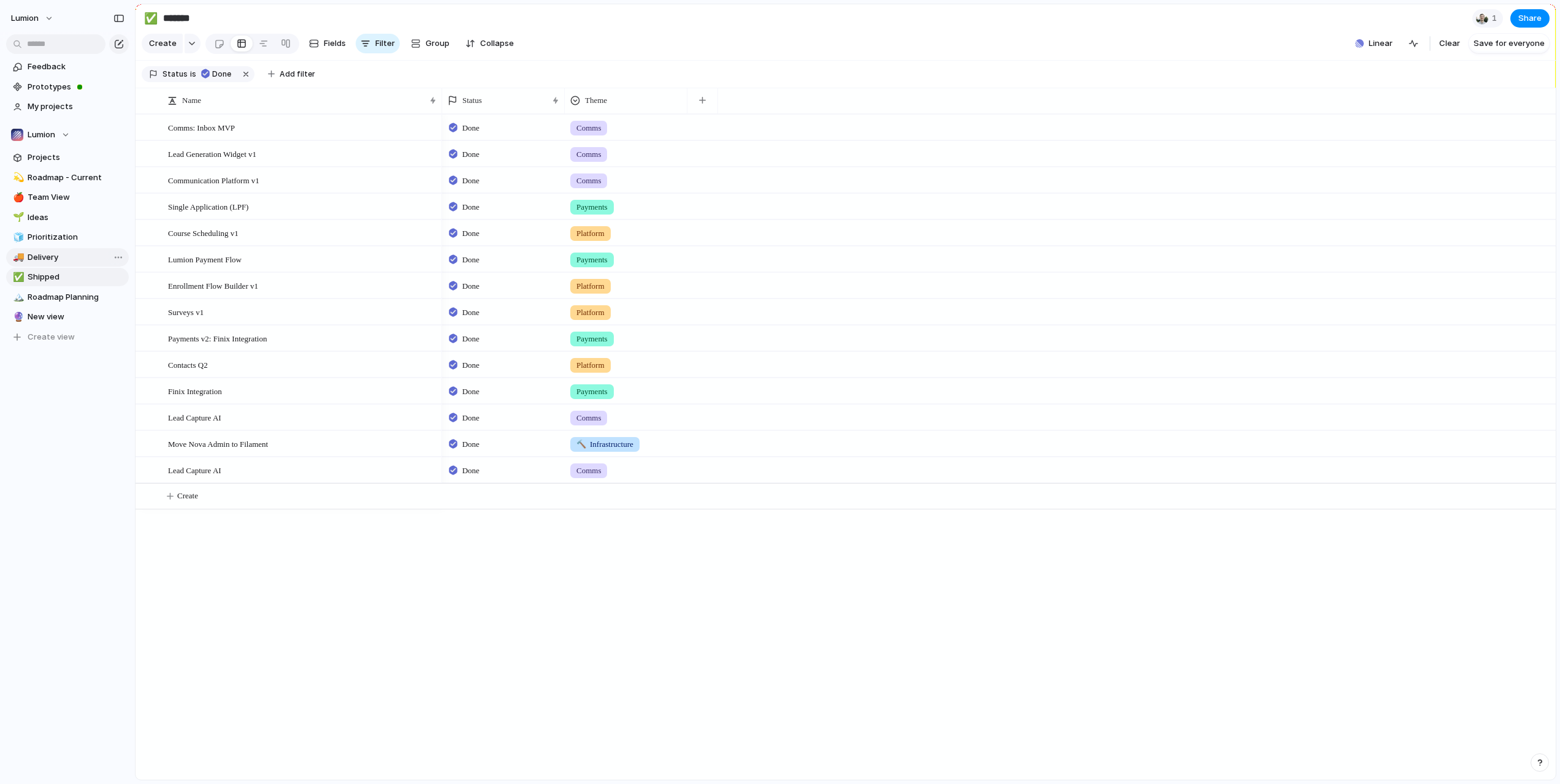
click at [48, 261] on span "Delivery" at bounding box center [76, 257] width 97 height 12
type input "********"
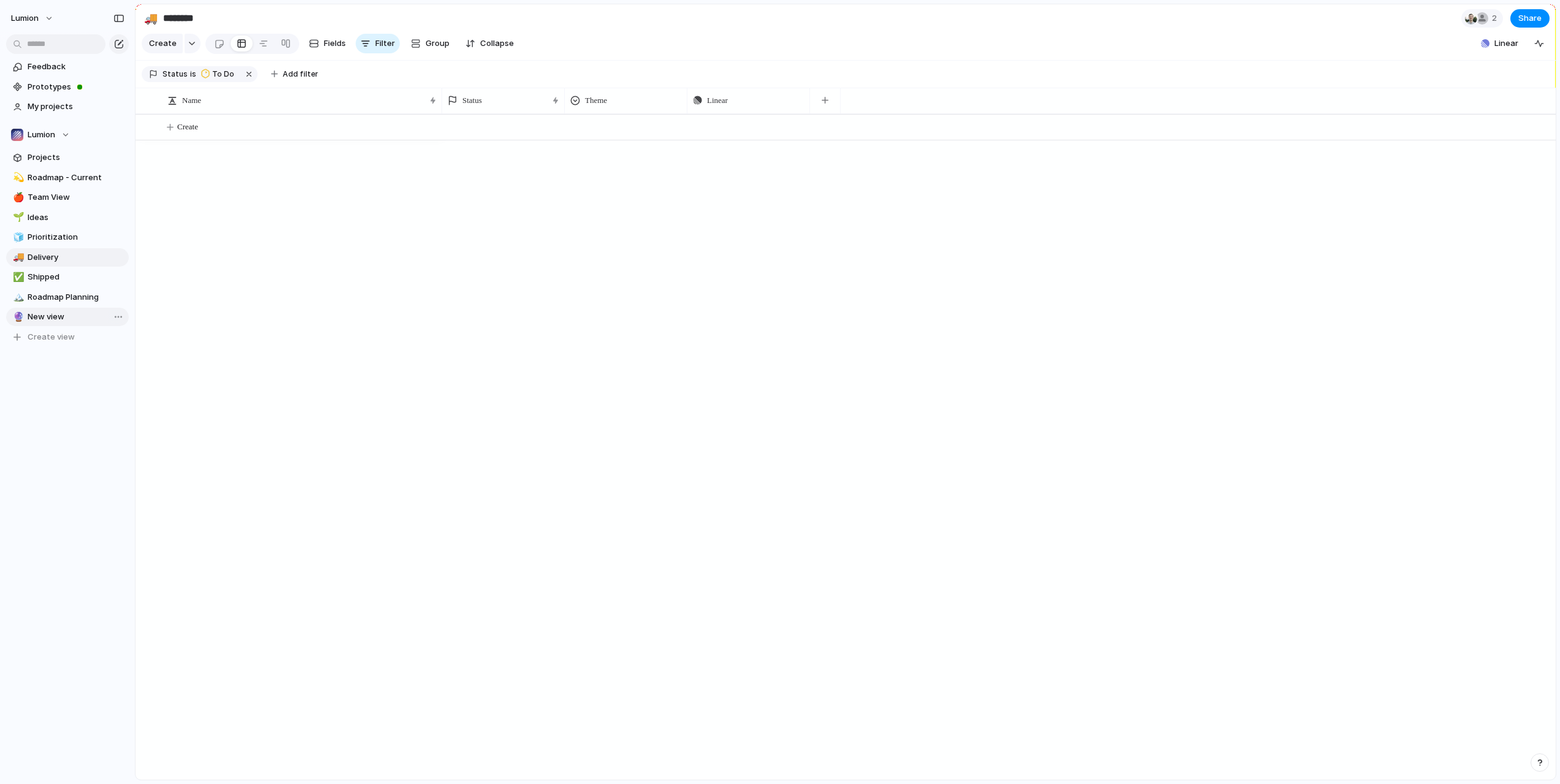
click at [42, 314] on span "New view" at bounding box center [76, 316] width 97 height 12
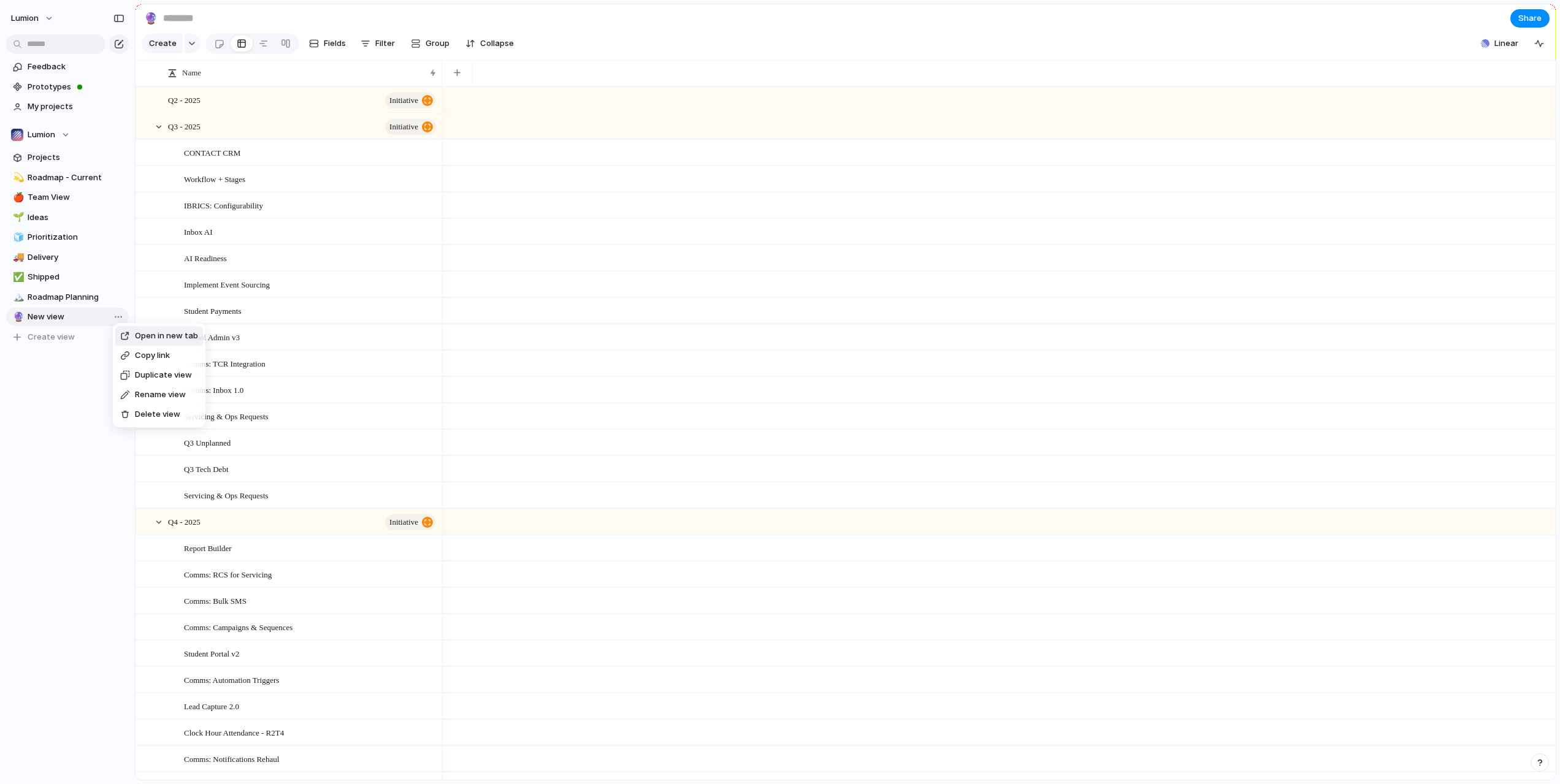
click at [133, 409] on div "Delete view" at bounding box center [150, 414] width 60 height 12
type input "**********"
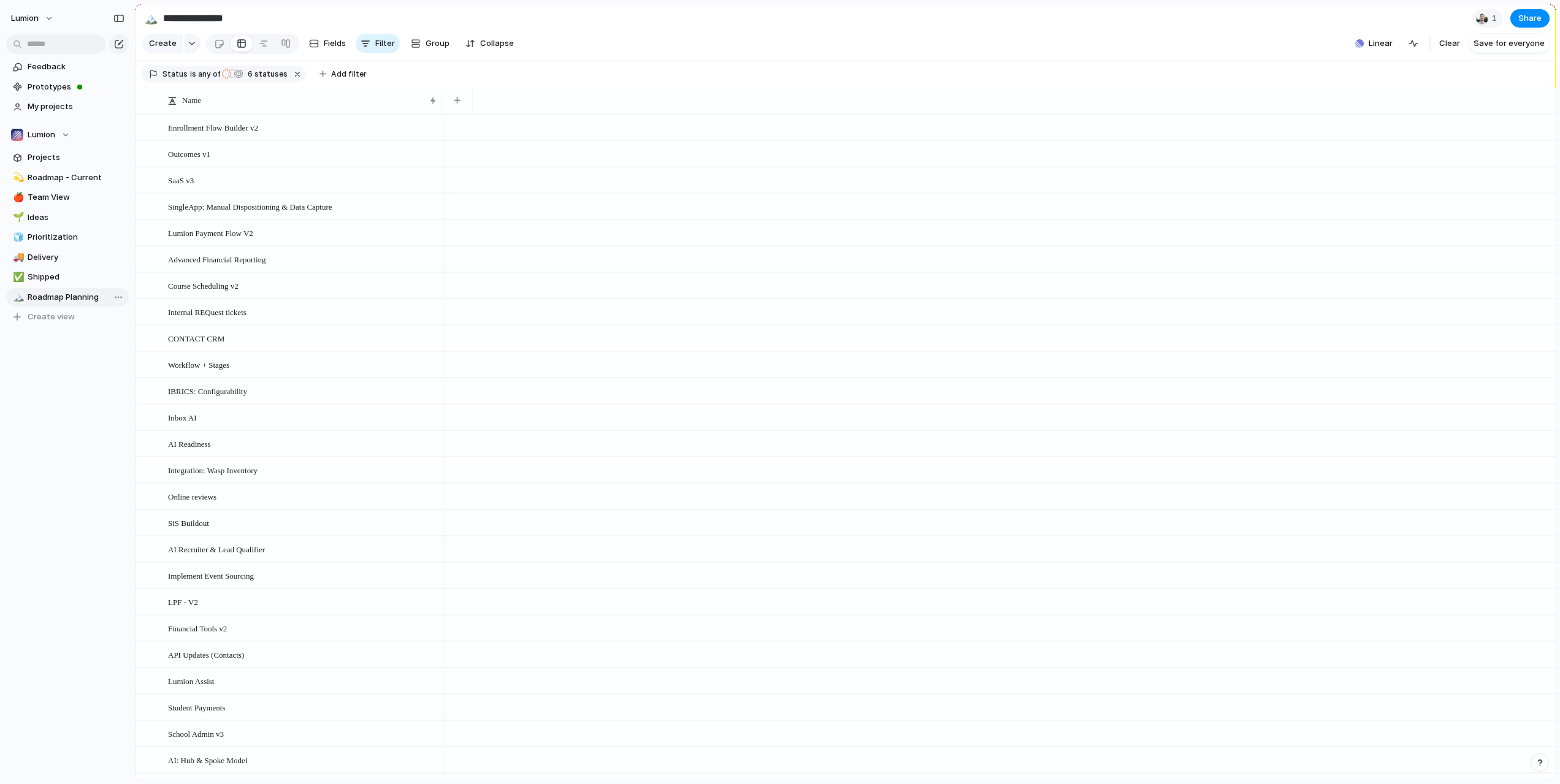
click at [59, 293] on span "Roadmap Planning" at bounding box center [76, 297] width 97 height 12
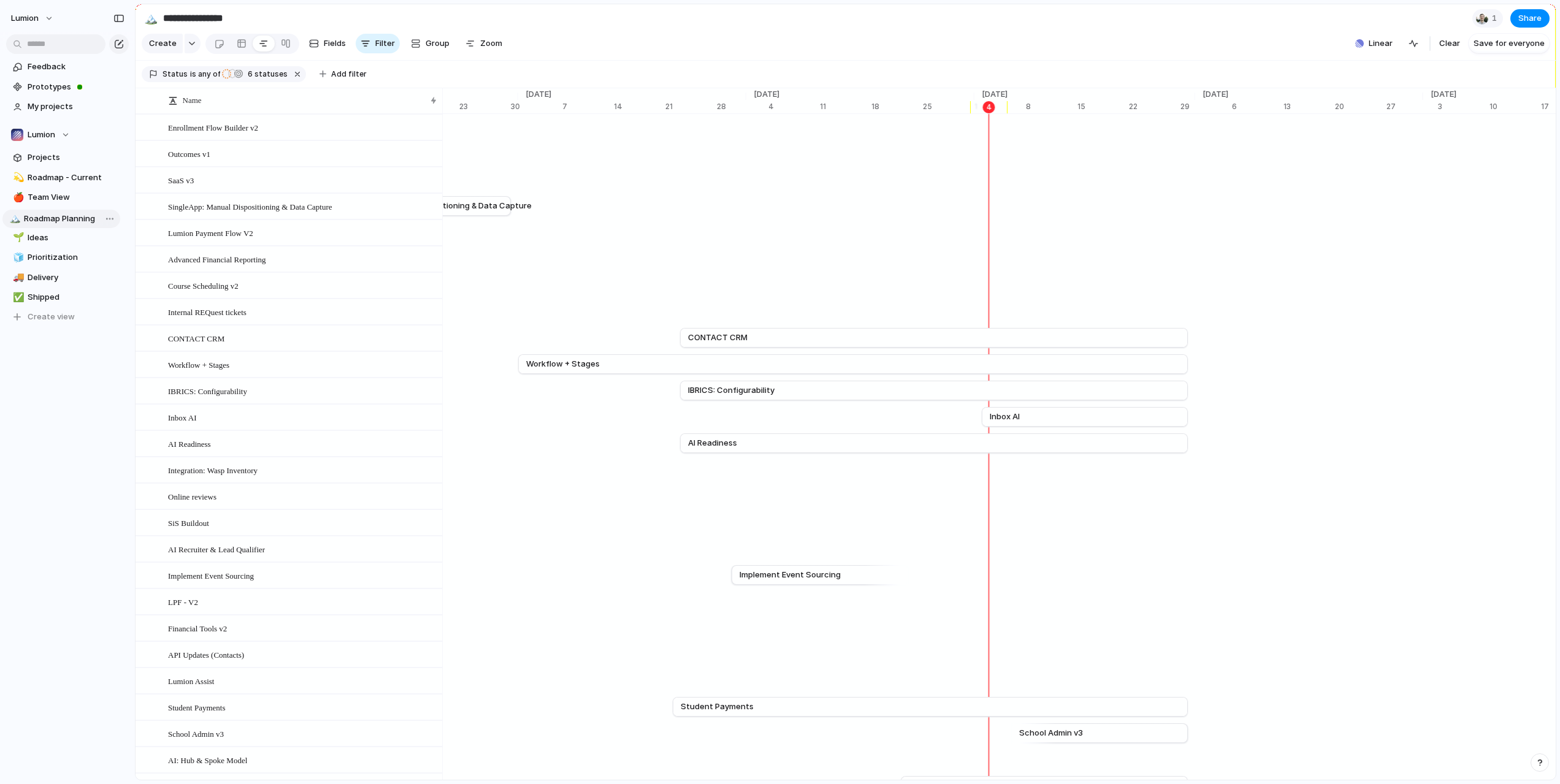
drag, startPoint x: 50, startPoint y: 294, endPoint x: 47, endPoint y: 215, distance: 79.1
click at [47, 215] on div "💫 Roadmap - Current 🍎 Team View 🌱 Ideas 🧊 Prioritization 🚚 Delivery ✅ Shipped 🏔…" at bounding box center [66, 248] width 122 height 159
click at [332, 49] on span "Fields" at bounding box center [334, 43] width 22 height 12
type input "*"
click at [447, 53] on button "Group" at bounding box center [430, 44] width 51 height 20
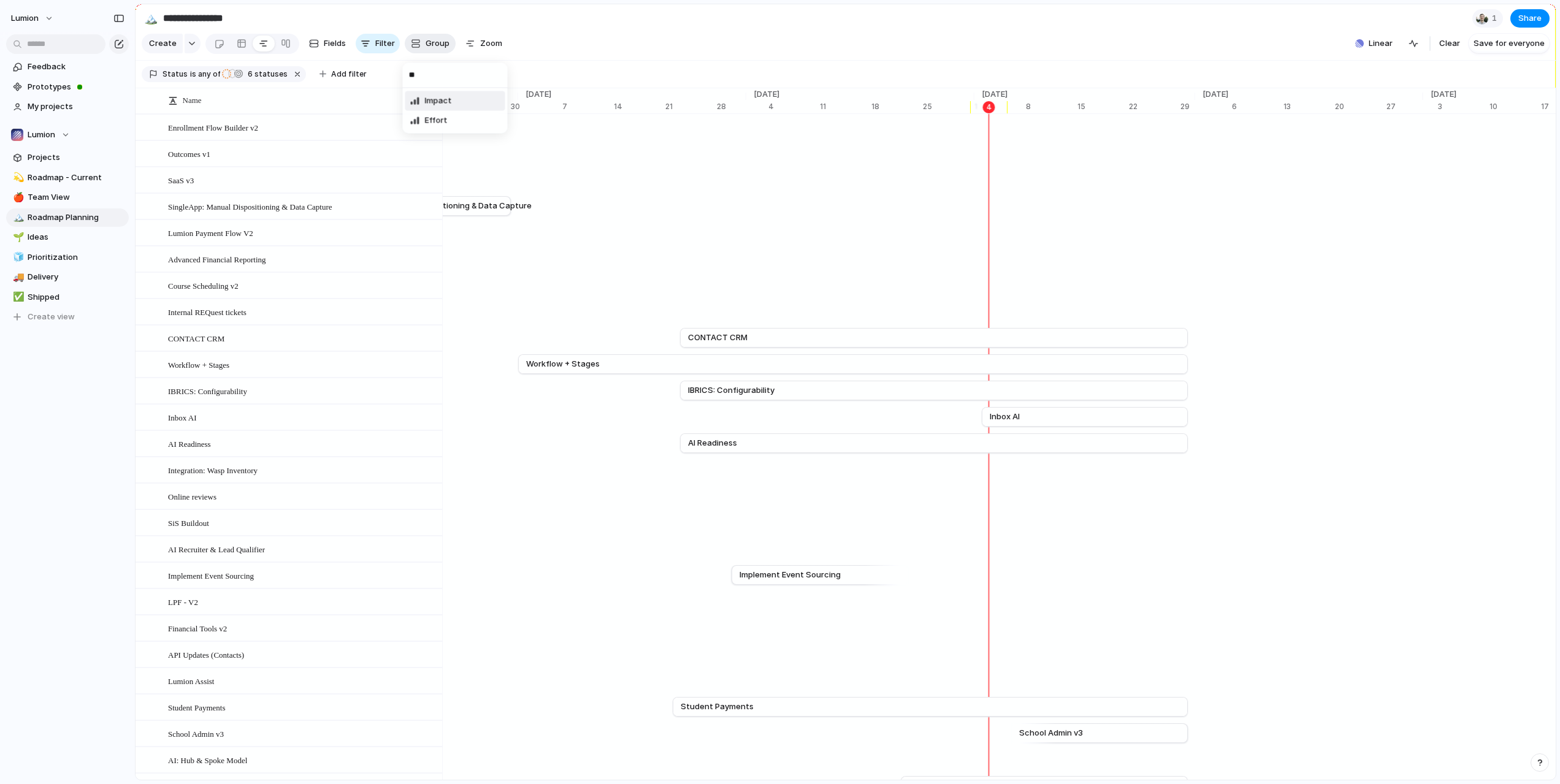
type input "*"
click at [328, 43] on div "Customer Design ready Priority Theme Team Owner Impact Effort Status Created by" at bounding box center [780, 392] width 1560 height 784
click at [328, 46] on span "Fields" at bounding box center [334, 43] width 22 height 12
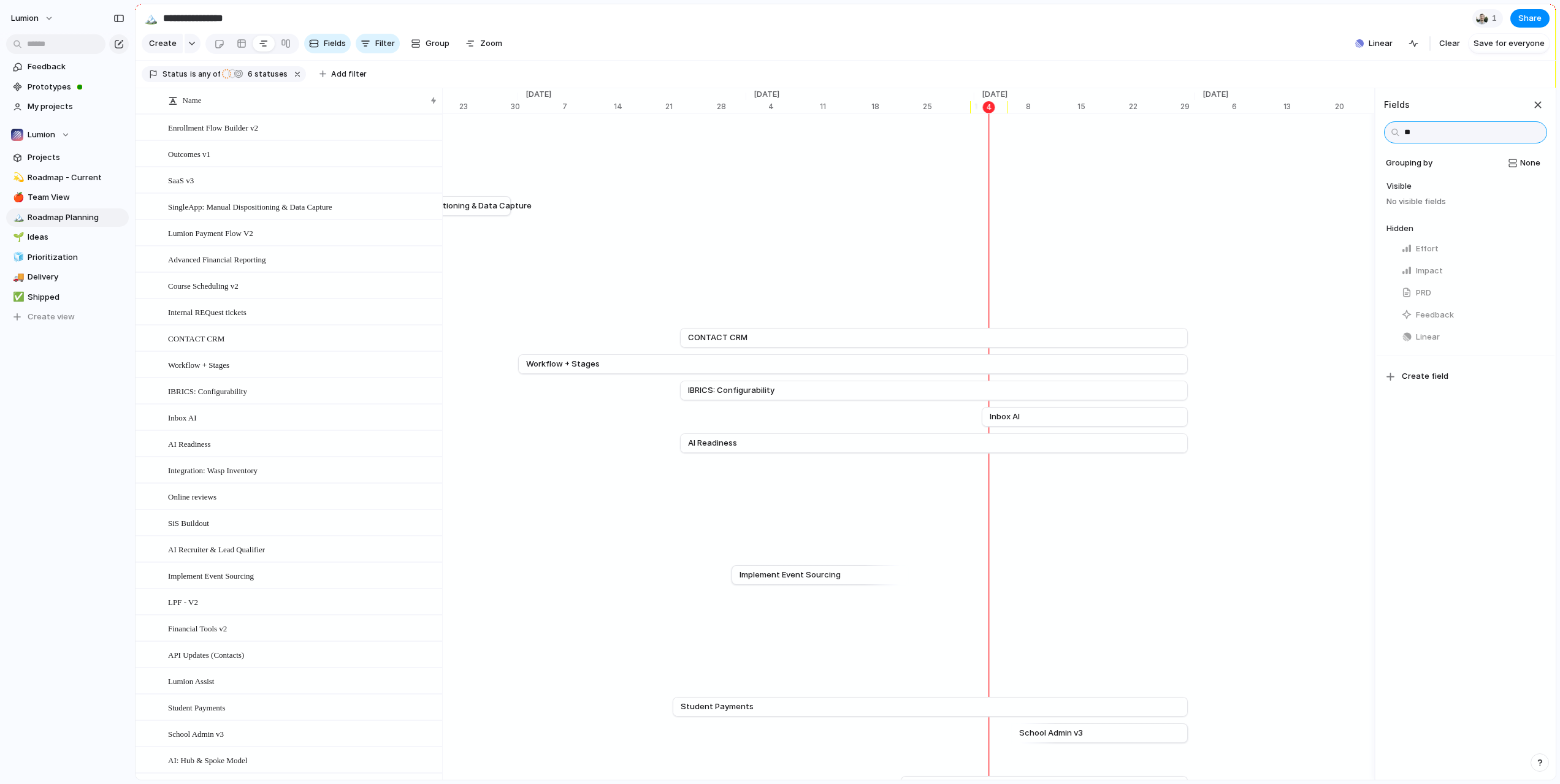
type input "*"
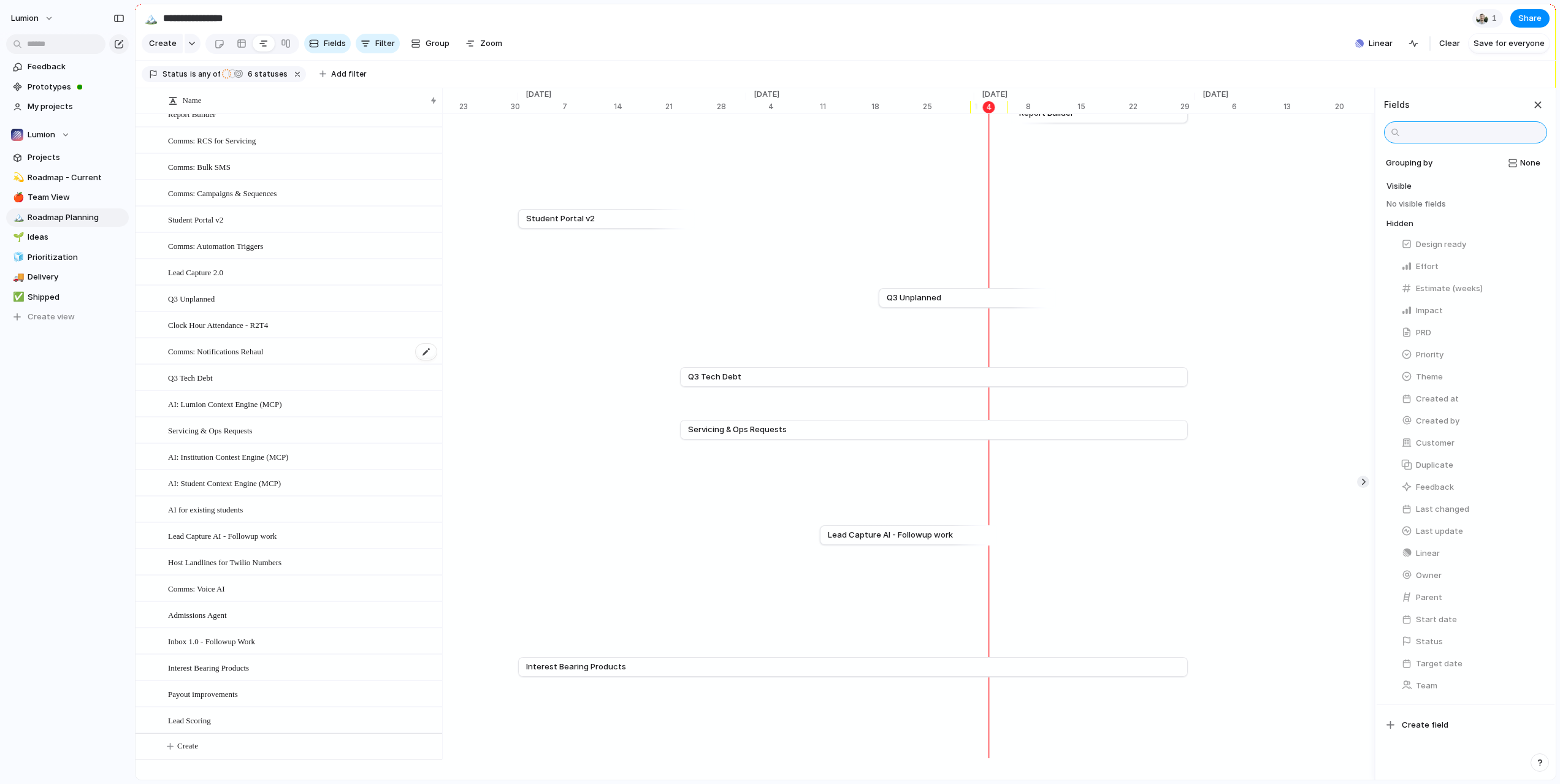
scroll to position [775, 0]
